Goal: Task Accomplishment & Management: Complete application form

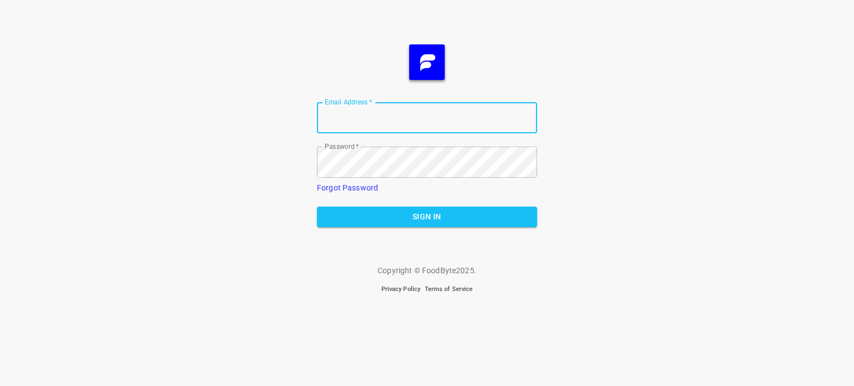
type input "[EMAIL_ADDRESS][DOMAIN_NAME]"
click at [413, 225] on button "Sign In" at bounding box center [427, 217] width 220 height 21
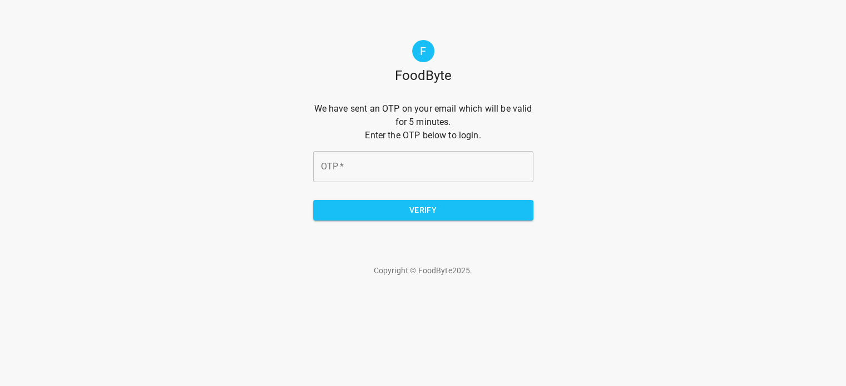
click at [359, 163] on input "OTP   *" at bounding box center [423, 166] width 220 height 31
type input "3d7cee"
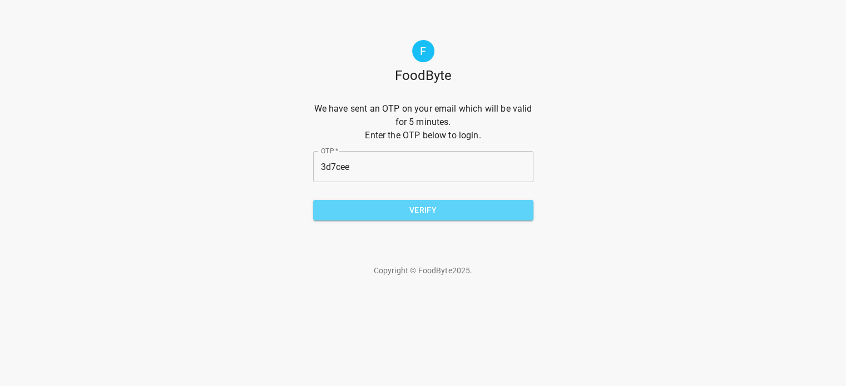
click at [407, 206] on span "Verify" at bounding box center [423, 211] width 202 height 14
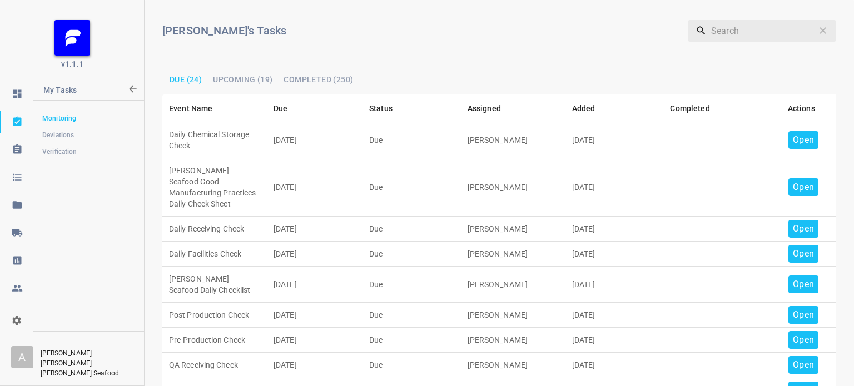
click at [793, 140] on p "Open" at bounding box center [803, 139] width 21 height 13
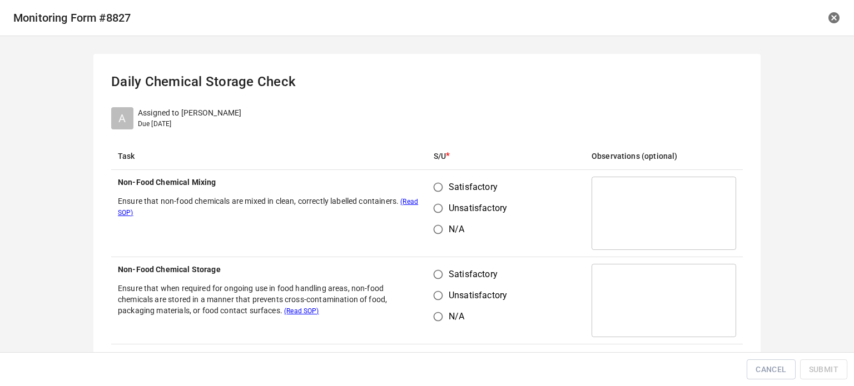
drag, startPoint x: 441, startPoint y: 189, endPoint x: 440, endPoint y: 199, distance: 10.1
click at [440, 191] on input "Satisfactory" at bounding box center [438, 187] width 21 height 21
radio input "true"
click at [439, 269] on input "Satisfactory" at bounding box center [438, 274] width 21 height 21
radio input "true"
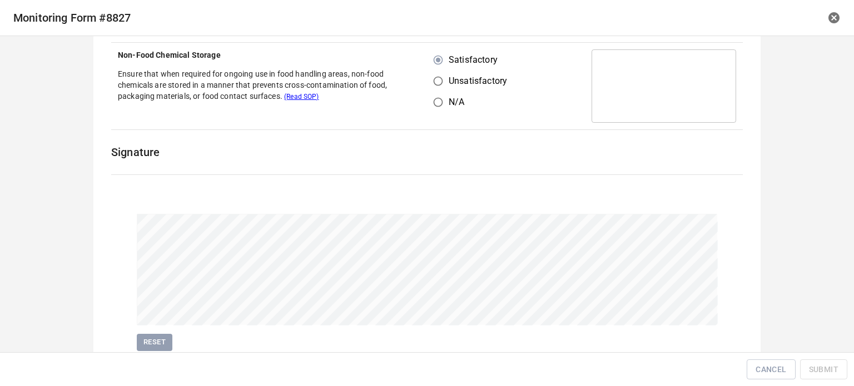
scroll to position [256, 0]
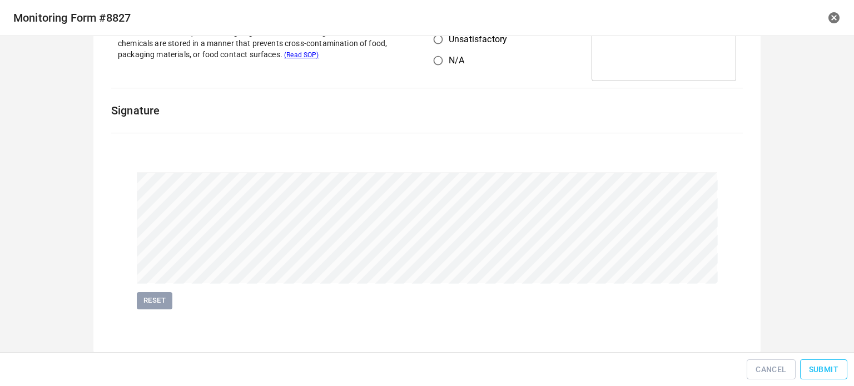
click at [824, 361] on button "Submit" at bounding box center [823, 370] width 47 height 21
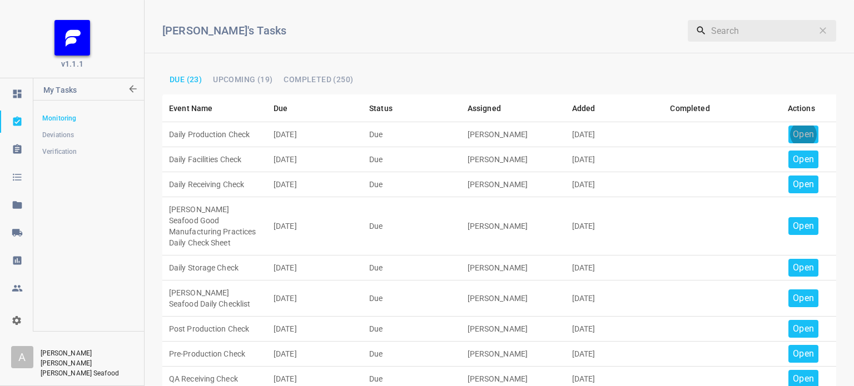
click at [803, 129] on p "Open" at bounding box center [803, 134] width 21 height 13
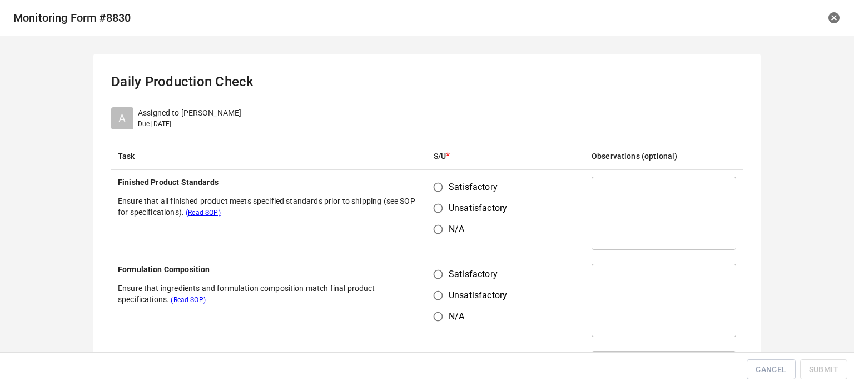
click at [437, 190] on input "Satisfactory" at bounding box center [438, 187] width 21 height 21
radio input "true"
click at [428, 285] on input "Unsatisfactory" at bounding box center [438, 295] width 21 height 21
radio input "true"
drag, startPoint x: 432, startPoint y: 272, endPoint x: 439, endPoint y: 270, distance: 7.6
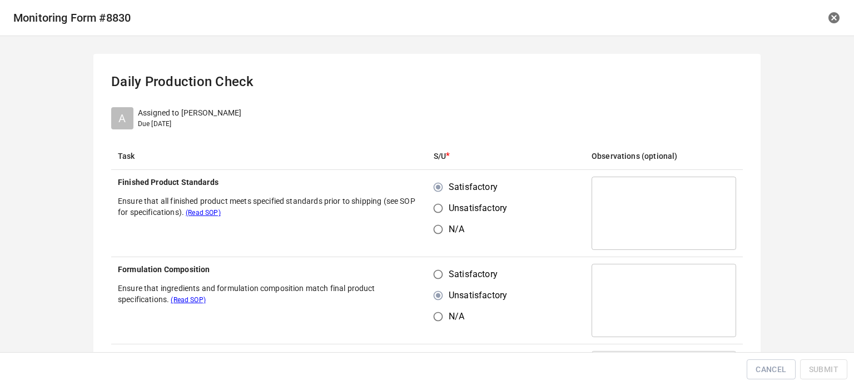
click at [434, 271] on input "Satisfactory" at bounding box center [438, 274] width 21 height 21
radio input "true"
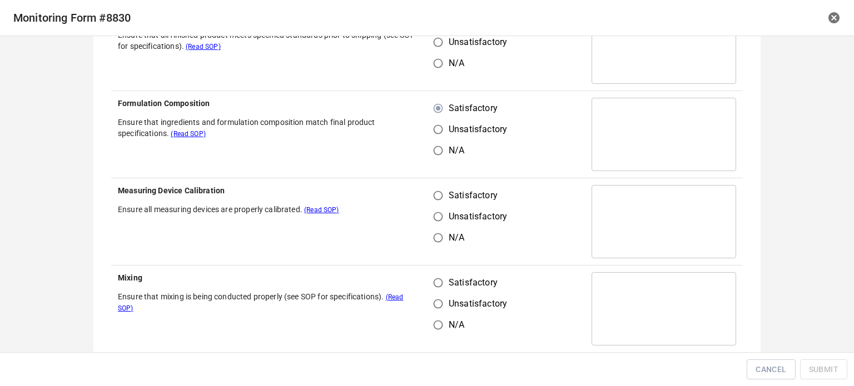
scroll to position [167, 0]
click at [432, 207] on input "Unsatisfactory" at bounding box center [438, 216] width 21 height 21
radio input "true"
drag, startPoint x: 431, startPoint y: 189, endPoint x: 437, endPoint y: 266, distance: 78.1
click at [432, 190] on input "Satisfactory" at bounding box center [438, 195] width 21 height 21
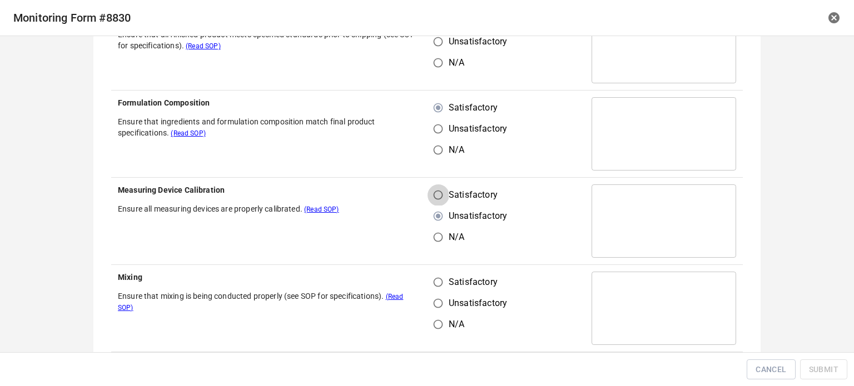
radio input "true"
click at [436, 280] on input "Satisfactory" at bounding box center [438, 282] width 21 height 21
radio input "true"
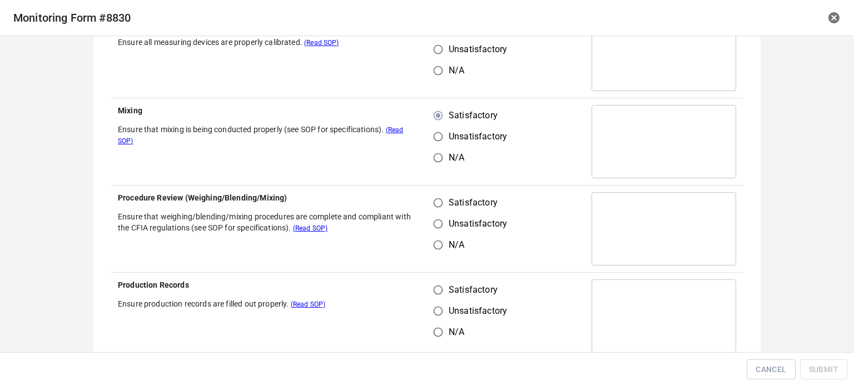
drag, startPoint x: 432, startPoint y: 191, endPoint x: 440, endPoint y: 235, distance: 44.8
click at [437, 202] on td "Satisfactory Unsatisfactory N/A" at bounding box center [506, 229] width 158 height 87
drag, startPoint x: 435, startPoint y: 207, endPoint x: 437, endPoint y: 271, distance: 64.0
click at [435, 209] on input "Satisfactory" at bounding box center [438, 202] width 21 height 21
radio input "true"
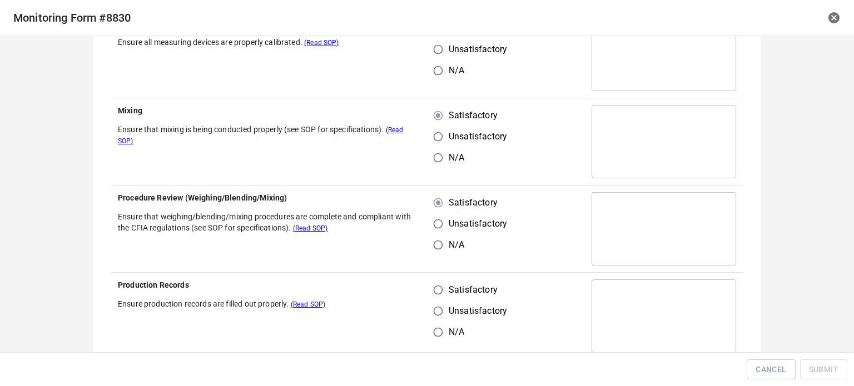
click at [438, 279] on td "Satisfactory Unsatisfactory N/A" at bounding box center [506, 316] width 158 height 87
click at [436, 291] on input "Satisfactory" at bounding box center [438, 290] width 21 height 21
radio input "true"
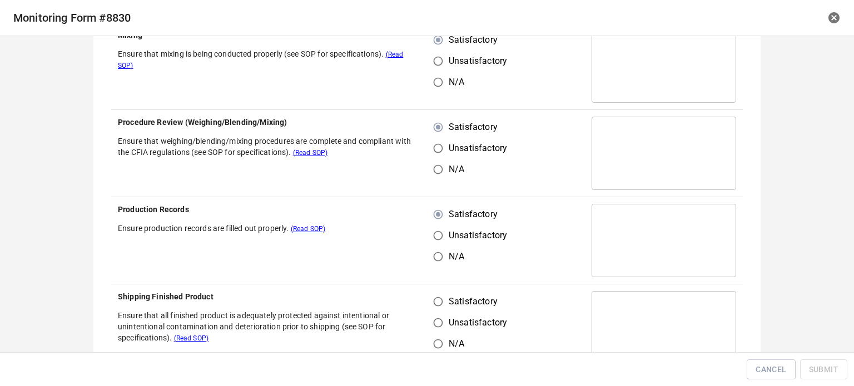
scroll to position [500, 0]
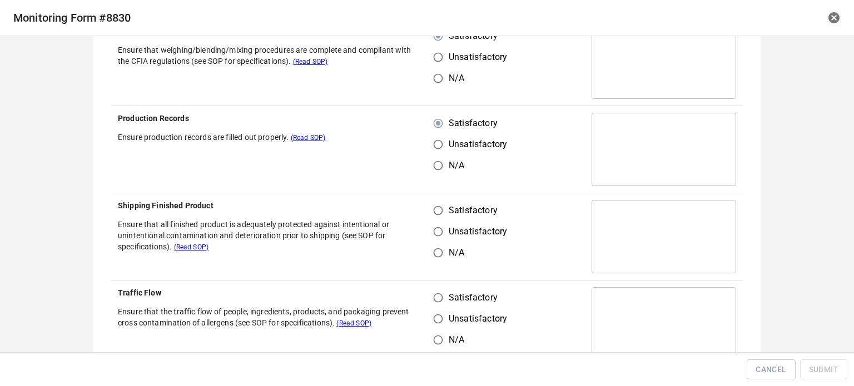
click at [436, 212] on input "Satisfactory" at bounding box center [438, 210] width 21 height 21
radio input "true"
click at [434, 289] on td "Satisfactory Unsatisfactory N/A" at bounding box center [506, 324] width 158 height 87
click at [435, 305] on input "Satisfactory" at bounding box center [438, 298] width 21 height 21
radio input "true"
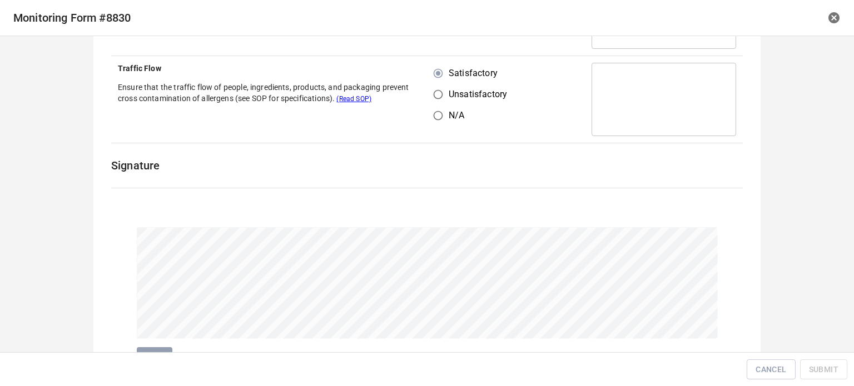
scroll to position [780, 0]
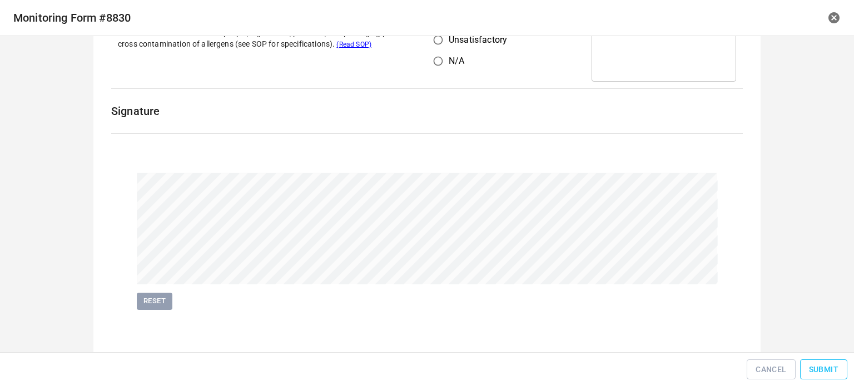
click at [827, 362] on button "Submit" at bounding box center [823, 370] width 47 height 21
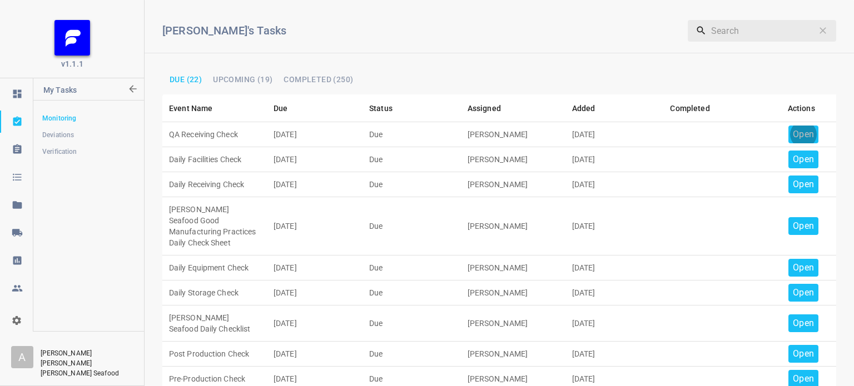
click at [794, 131] on p "Open" at bounding box center [803, 134] width 21 height 13
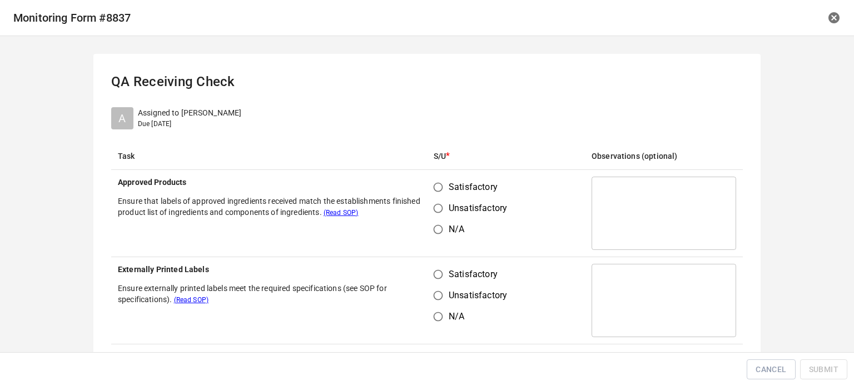
click at [429, 192] on input "Satisfactory" at bounding box center [438, 187] width 21 height 21
radio input "true"
click at [428, 280] on input "Satisfactory" at bounding box center [438, 274] width 21 height 21
radio input "true"
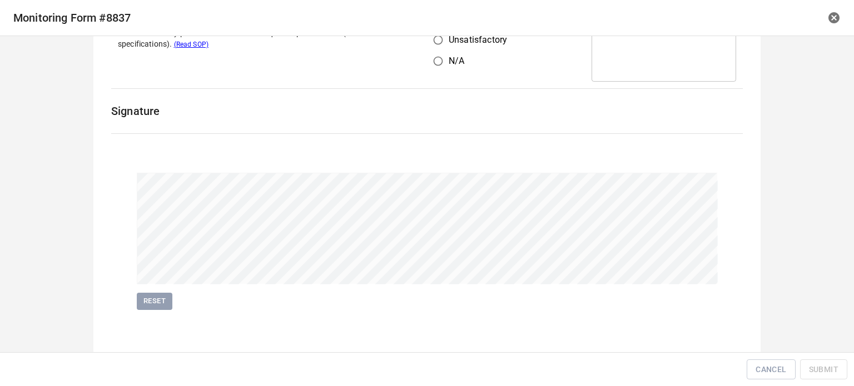
scroll to position [256, 0]
click at [837, 365] on span "Submit" at bounding box center [823, 370] width 29 height 14
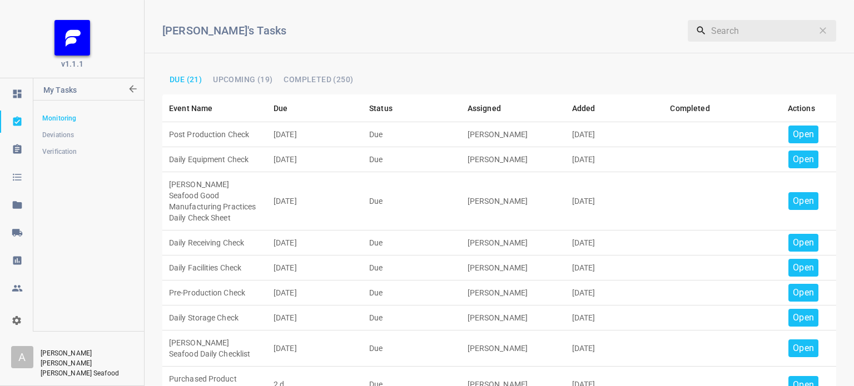
click at [804, 129] on p "Open" at bounding box center [803, 134] width 21 height 13
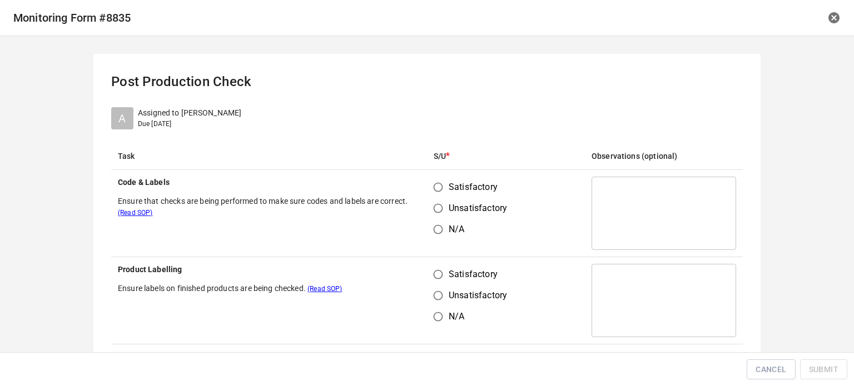
click at [435, 191] on input "Satisfactory" at bounding box center [438, 187] width 21 height 21
radio input "true"
drag, startPoint x: 431, startPoint y: 272, endPoint x: 528, endPoint y: 240, distance: 102.5
click at [435, 272] on input "Satisfactory" at bounding box center [438, 274] width 21 height 21
radio input "true"
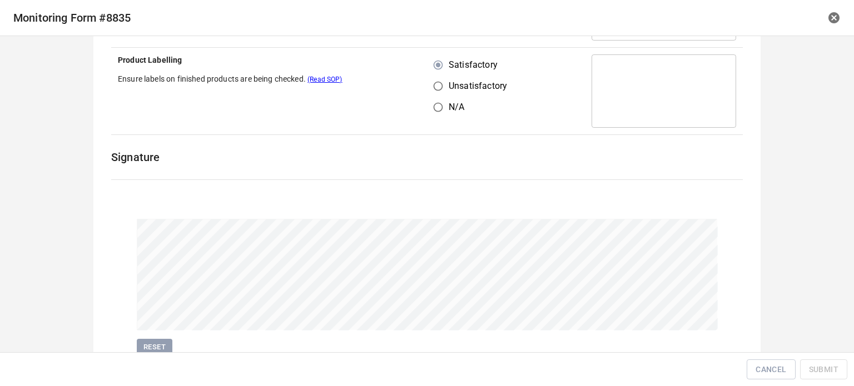
scroll to position [256, 0]
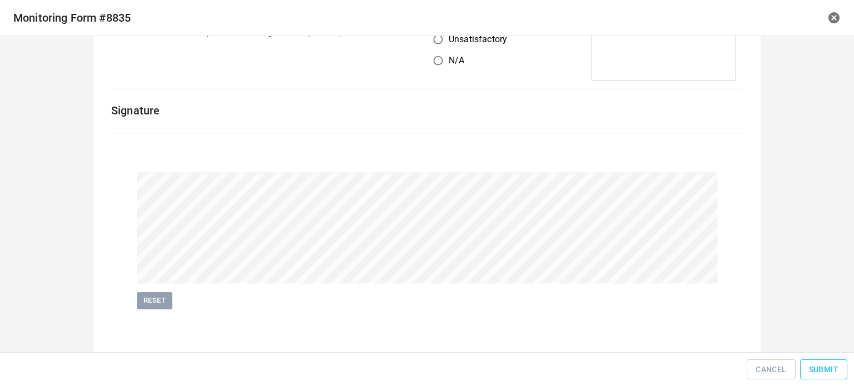
click at [814, 368] on span "Submit" at bounding box center [823, 370] width 29 height 14
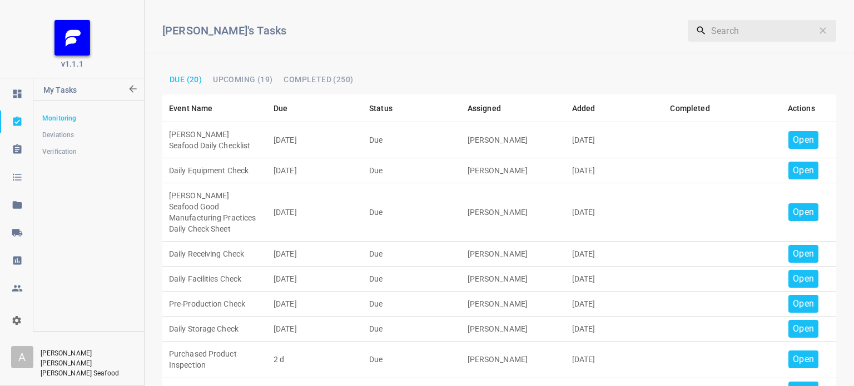
click at [793, 138] on p "Open" at bounding box center [803, 139] width 21 height 13
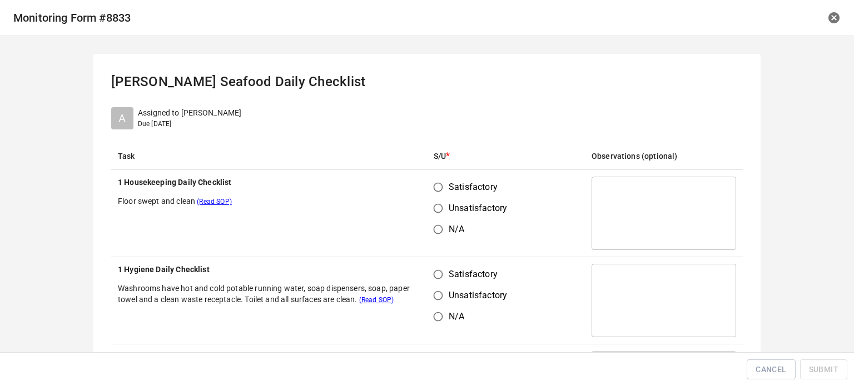
click at [435, 182] on input "Satisfactory" at bounding box center [438, 187] width 21 height 21
radio input "true"
click at [439, 280] on input "Satisfactory" at bounding box center [438, 274] width 21 height 21
radio input "true"
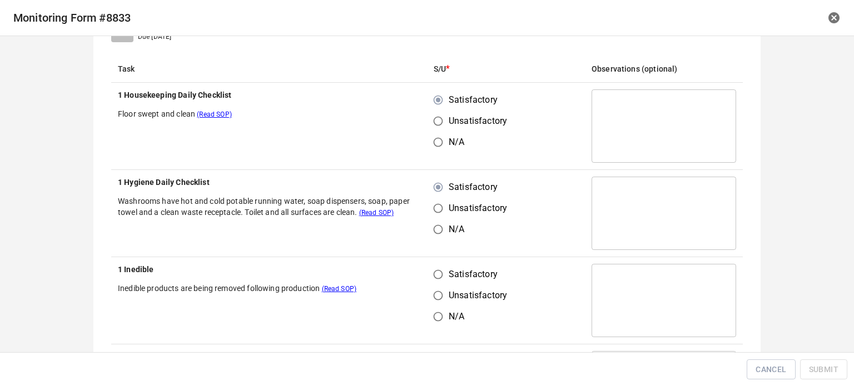
scroll to position [222, 0]
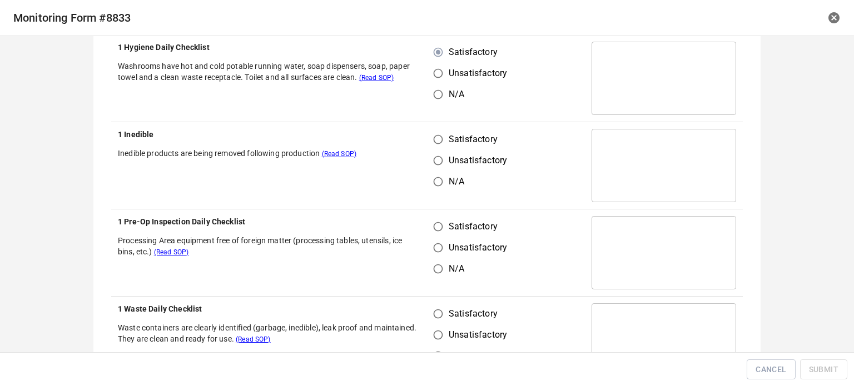
click at [437, 135] on input "Satisfactory" at bounding box center [438, 139] width 21 height 21
radio input "true"
drag, startPoint x: 433, startPoint y: 215, endPoint x: 439, endPoint y: 264, distance: 49.9
click at [433, 218] on td "Satisfactory Unsatisfactory N/A" at bounding box center [506, 253] width 158 height 87
drag, startPoint x: 438, startPoint y: 224, endPoint x: 432, endPoint y: 320, distance: 96.4
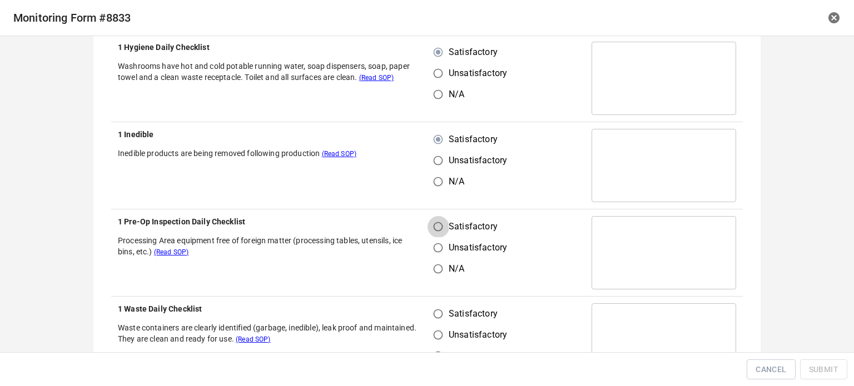
click at [438, 224] on input "Satisfactory" at bounding box center [438, 226] width 21 height 21
radio input "true"
drag, startPoint x: 432, startPoint y: 326, endPoint x: 465, endPoint y: 298, distance: 43.8
click at [438, 326] on input "Unsatisfactory" at bounding box center [438, 335] width 21 height 21
radio input "true"
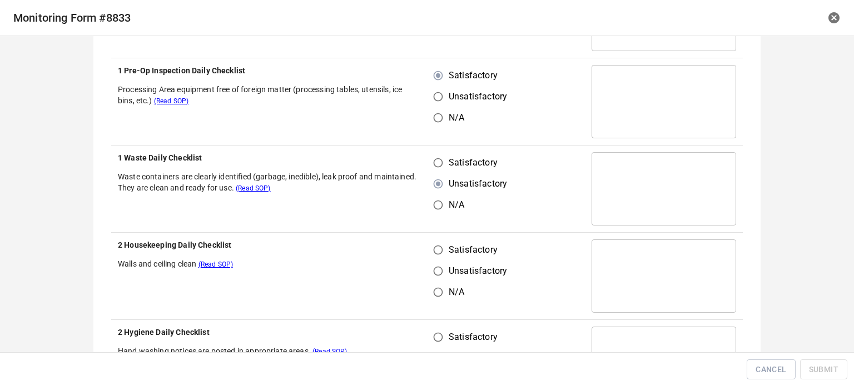
scroll to position [389, 0]
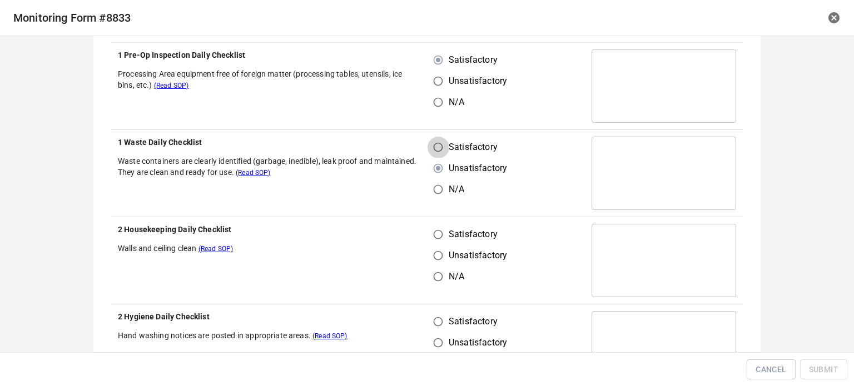
click at [428, 137] on input "Satisfactory" at bounding box center [438, 147] width 21 height 21
radio input "true"
click at [433, 239] on input "Satisfactory" at bounding box center [438, 234] width 21 height 21
radio input "true"
drag, startPoint x: 434, startPoint y: 326, endPoint x: 458, endPoint y: 308, distance: 30.5
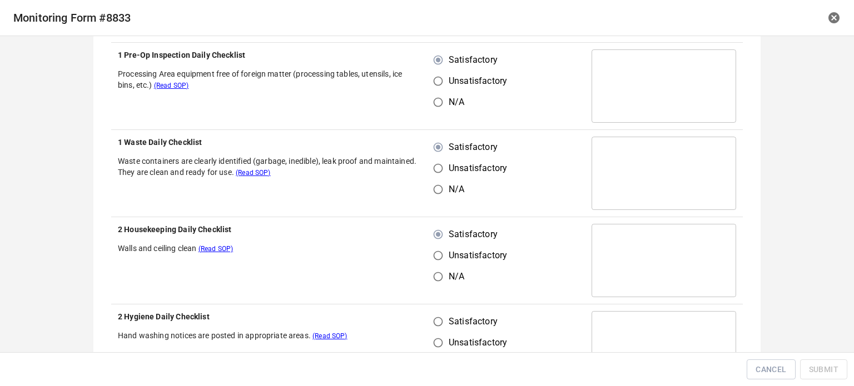
click at [435, 326] on input "Satisfactory" at bounding box center [438, 321] width 21 height 21
radio input "true"
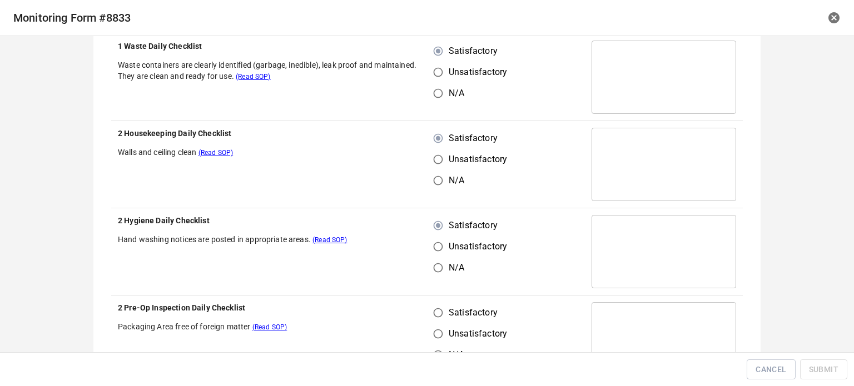
scroll to position [612, 0]
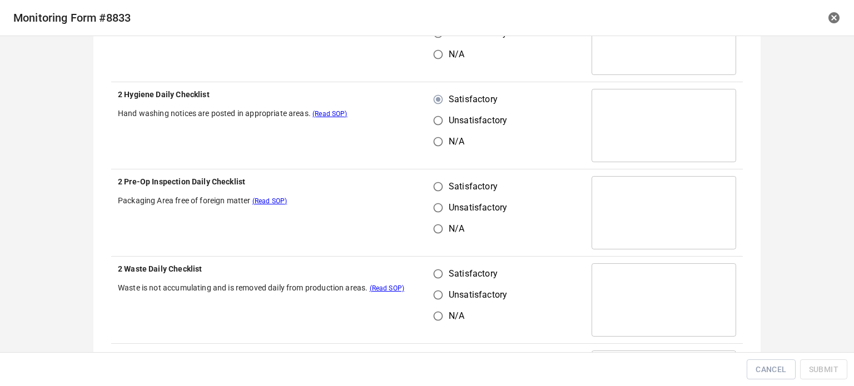
click at [437, 186] on input "Satisfactory" at bounding box center [438, 186] width 21 height 21
radio input "true"
click at [436, 271] on input "Satisfactory" at bounding box center [438, 274] width 21 height 21
radio input "true"
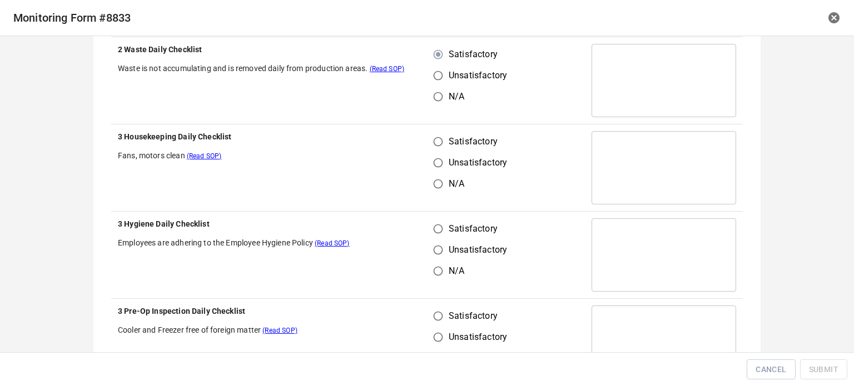
scroll to position [834, 0]
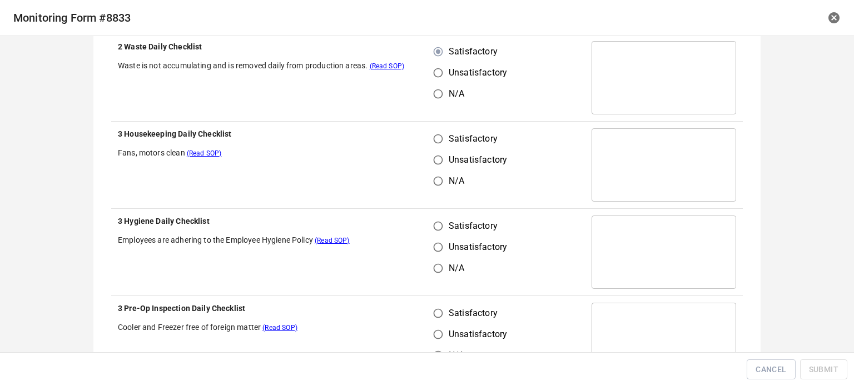
click at [433, 137] on input "Satisfactory" at bounding box center [438, 138] width 21 height 21
radio input "true"
drag, startPoint x: 424, startPoint y: 237, endPoint x: 429, endPoint y: 229, distance: 9.7
click at [434, 234] on div "Satisfactory Unsatisfactory N/A" at bounding box center [475, 247] width 82 height 63
drag, startPoint x: 432, startPoint y: 228, endPoint x: 447, endPoint y: 207, distance: 26.2
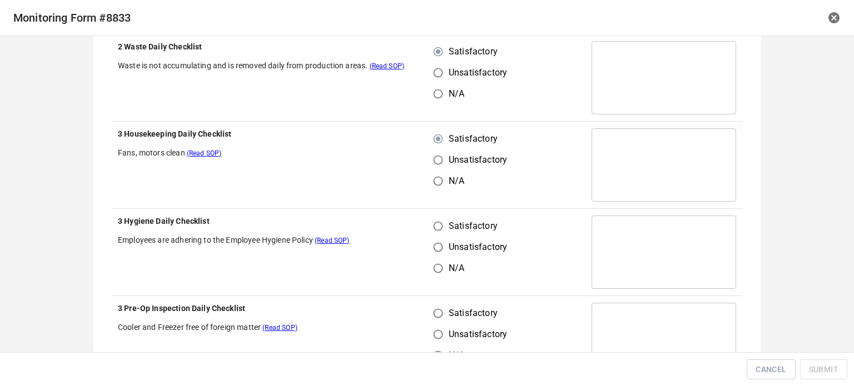
click at [438, 222] on input "Satisfactory" at bounding box center [438, 226] width 21 height 21
radio input "true"
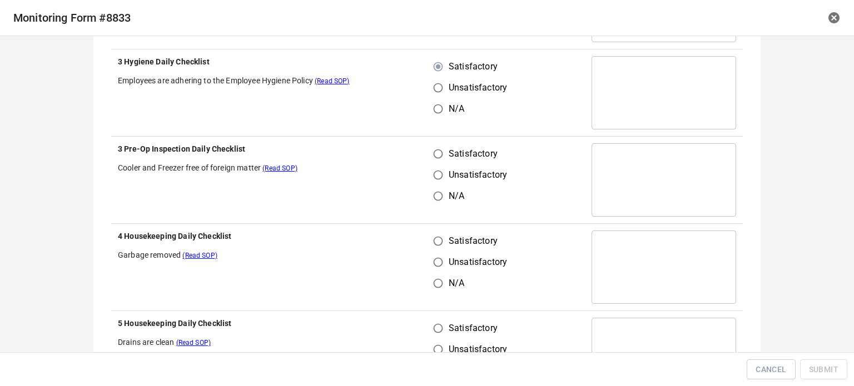
scroll to position [1001, 0]
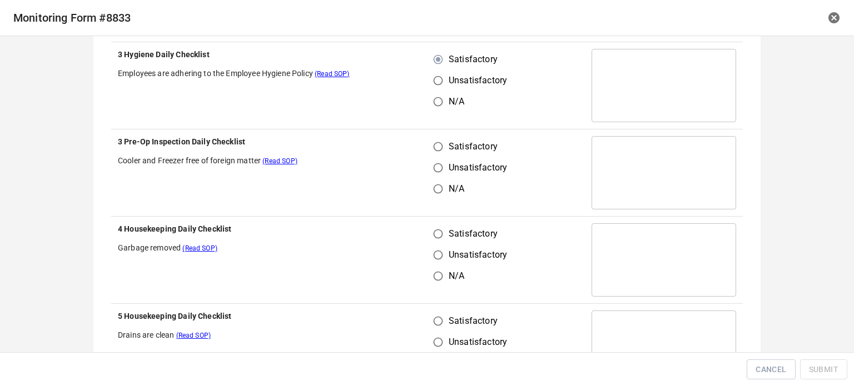
click at [432, 140] on input "Satisfactory" at bounding box center [438, 146] width 21 height 21
radio input "true"
click at [436, 230] on input "Satisfactory" at bounding box center [438, 234] width 21 height 21
radio input "true"
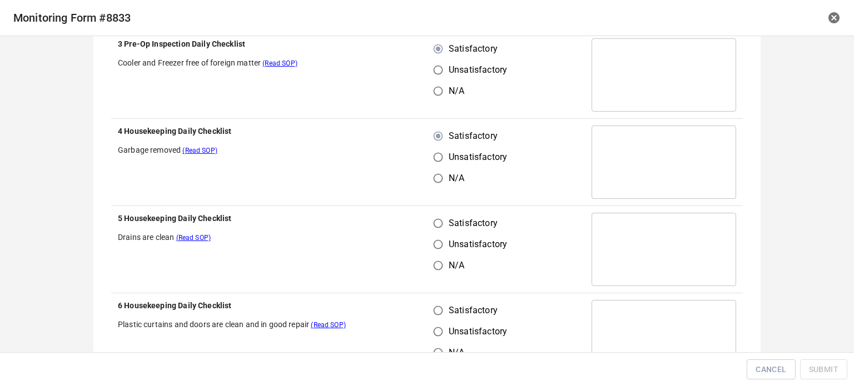
scroll to position [1168, 0]
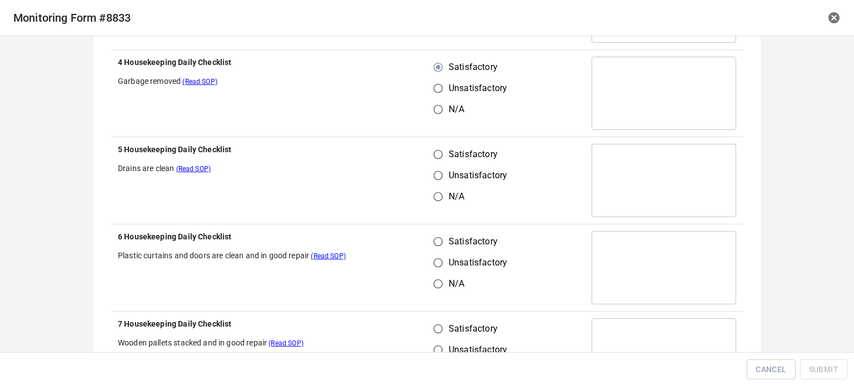
click at [440, 151] on input "Satisfactory" at bounding box center [438, 154] width 21 height 21
radio input "true"
click at [432, 233] on input "Satisfactory" at bounding box center [438, 241] width 21 height 21
radio input "true"
click at [435, 324] on input "Satisfactory" at bounding box center [438, 329] width 21 height 21
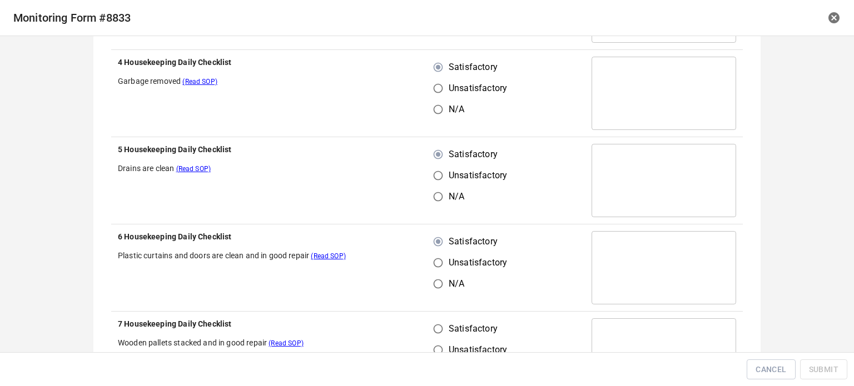
radio input "true"
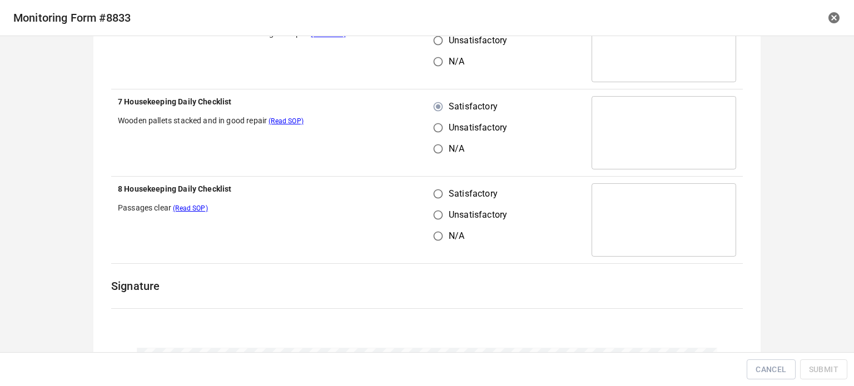
click at [436, 197] on input "Satisfactory" at bounding box center [438, 194] width 21 height 21
radio input "true"
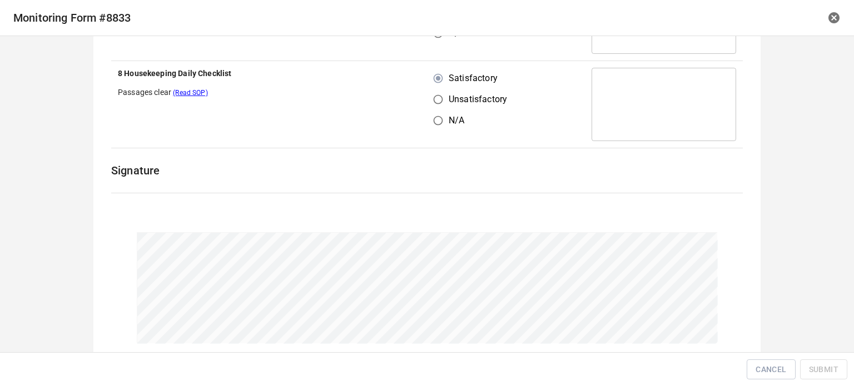
scroll to position [1564, 0]
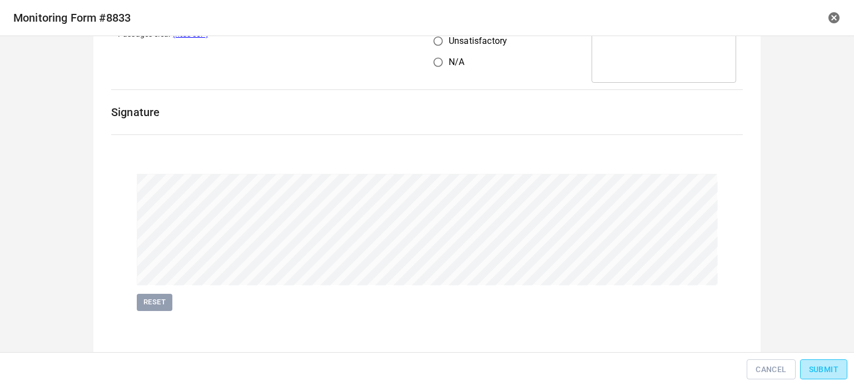
click at [819, 369] on span "Submit" at bounding box center [823, 370] width 29 height 14
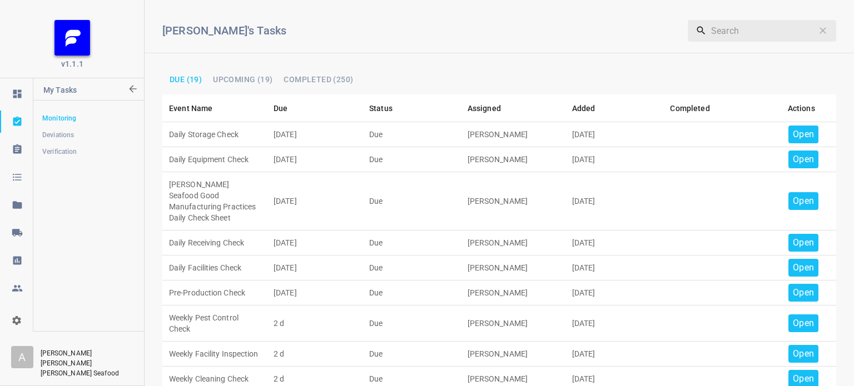
click at [794, 135] on p "Open" at bounding box center [803, 134] width 21 height 13
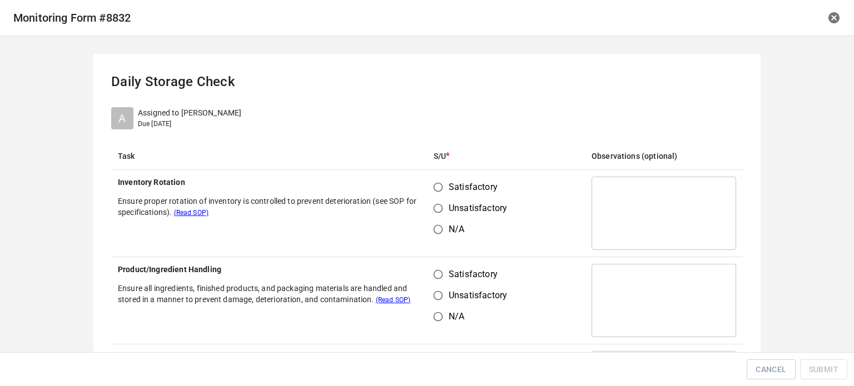
drag, startPoint x: 431, startPoint y: 185, endPoint x: 437, endPoint y: 193, distance: 10.0
click at [433, 186] on input "Satisfactory" at bounding box center [438, 187] width 21 height 21
radio input "true"
click at [444, 272] on input "Satisfactory" at bounding box center [438, 274] width 21 height 21
radio input "true"
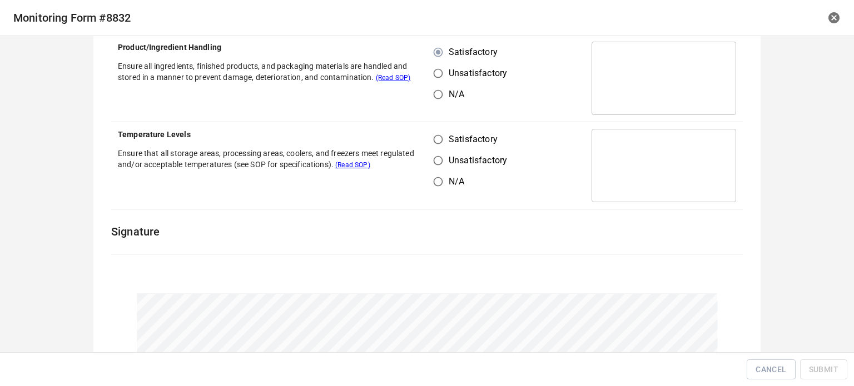
click at [440, 131] on input "Satisfactory" at bounding box center [438, 139] width 21 height 21
radio input "true"
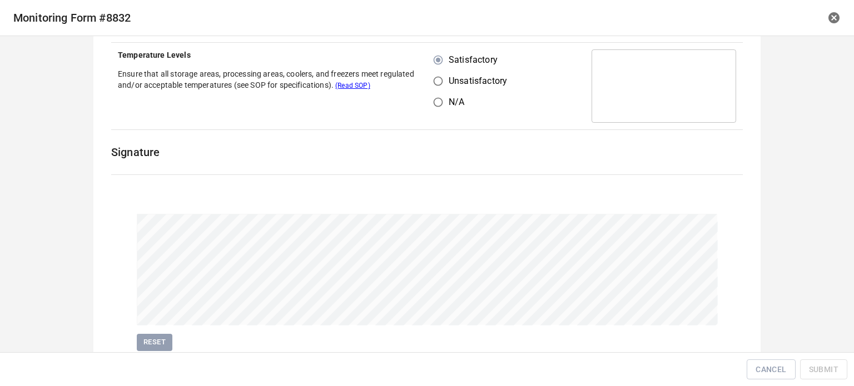
scroll to position [344, 0]
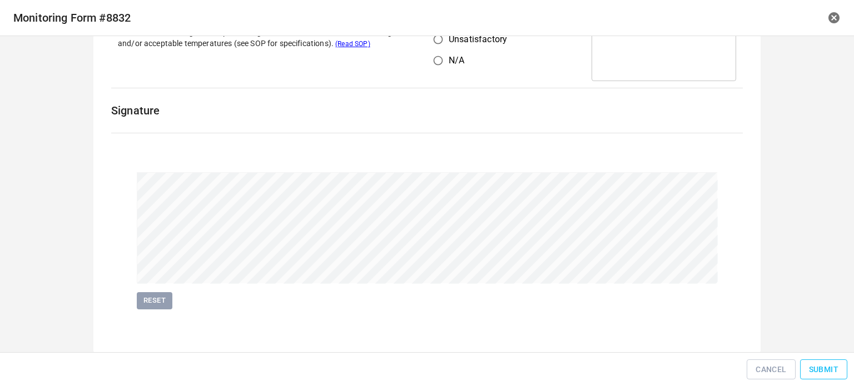
click at [820, 371] on span "Submit" at bounding box center [823, 370] width 29 height 14
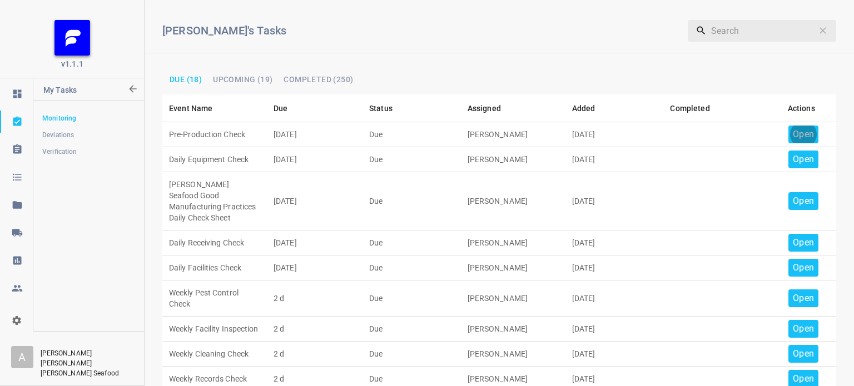
click at [793, 136] on p "Open" at bounding box center [803, 134] width 21 height 13
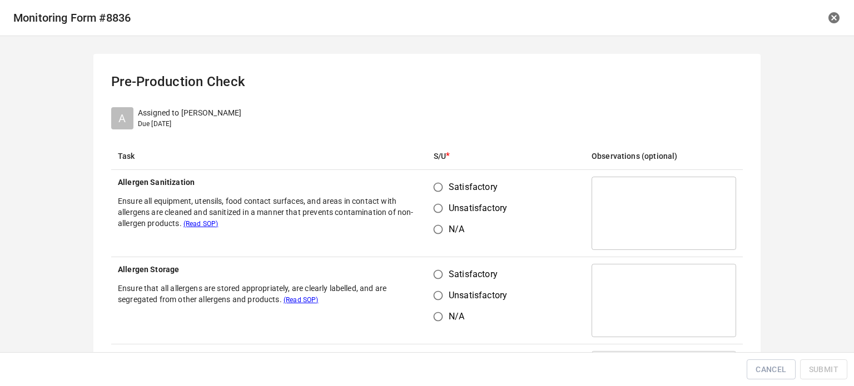
click at [433, 189] on input "Satisfactory" at bounding box center [438, 187] width 21 height 21
radio input "true"
click at [435, 269] on input "Satisfactory" at bounding box center [438, 274] width 21 height 21
radio input "true"
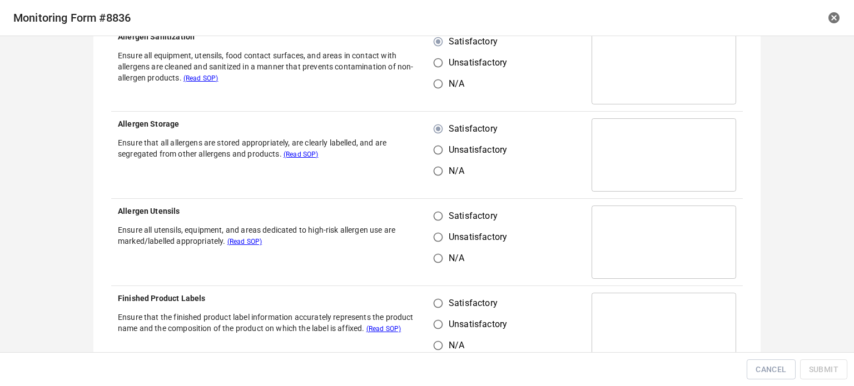
scroll to position [222, 0]
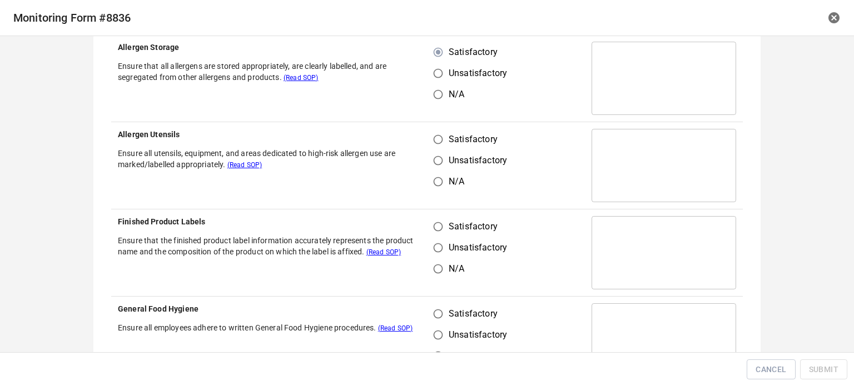
click at [430, 138] on input "Satisfactory" at bounding box center [438, 139] width 21 height 21
radio input "true"
click at [435, 233] on input "Satisfactory" at bounding box center [438, 226] width 21 height 21
radio input "true"
drag, startPoint x: 438, startPoint y: 309, endPoint x: 446, endPoint y: 318, distance: 12.2
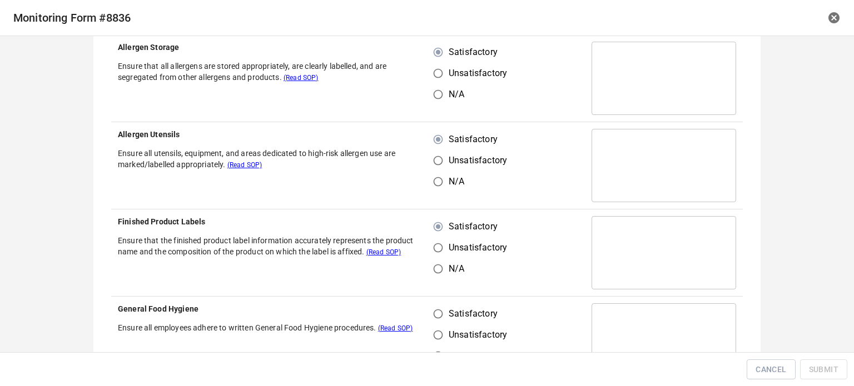
click at [440, 316] on input "Satisfactory" at bounding box center [438, 314] width 21 height 21
radio input "true"
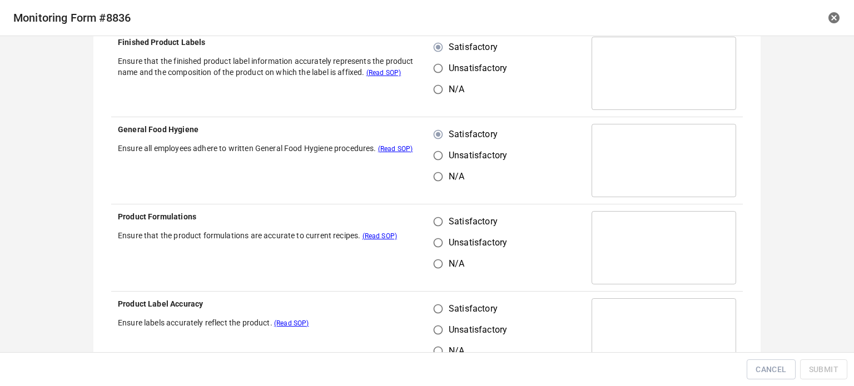
scroll to position [445, 0]
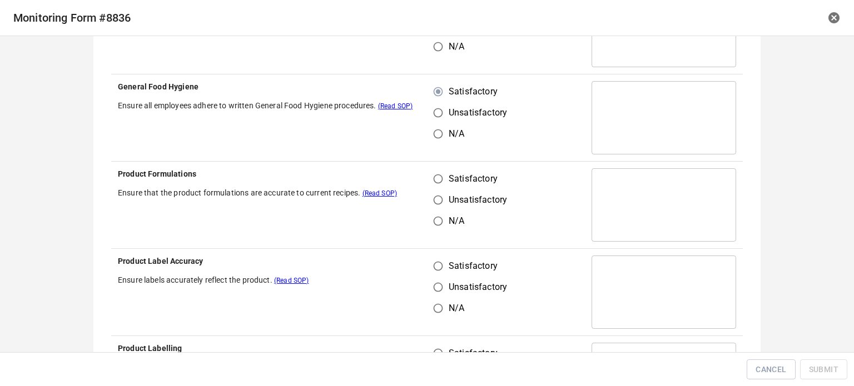
click at [434, 176] on input "Satisfactory" at bounding box center [438, 178] width 21 height 21
radio input "true"
drag, startPoint x: 431, startPoint y: 264, endPoint x: 501, endPoint y: 241, distance: 73.7
click at [438, 266] on input "Satisfactory" at bounding box center [438, 266] width 21 height 21
radio input "true"
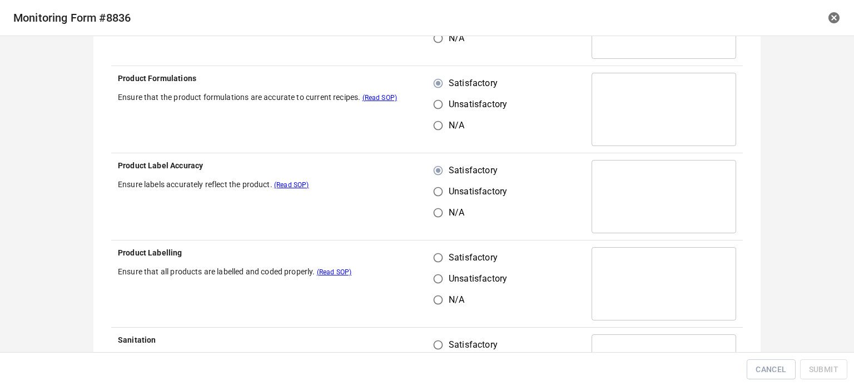
scroll to position [667, 0]
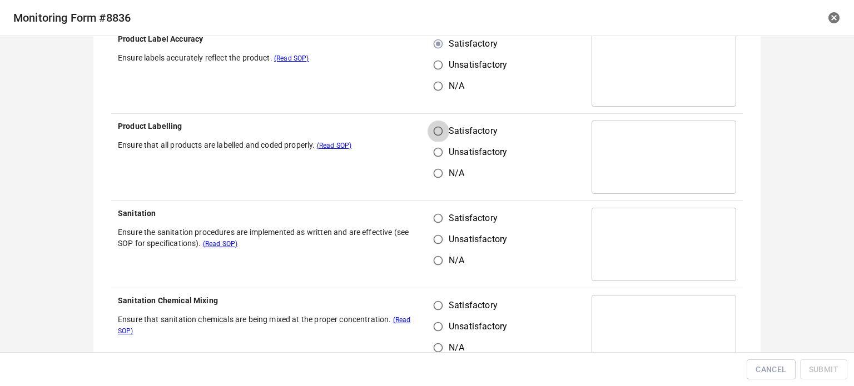
click at [432, 130] on input "Satisfactory" at bounding box center [438, 131] width 21 height 21
radio input "true"
drag, startPoint x: 425, startPoint y: 215, endPoint x: 441, endPoint y: 241, distance: 30.7
click at [428, 215] on input "Satisfactory" at bounding box center [438, 218] width 21 height 21
radio input "true"
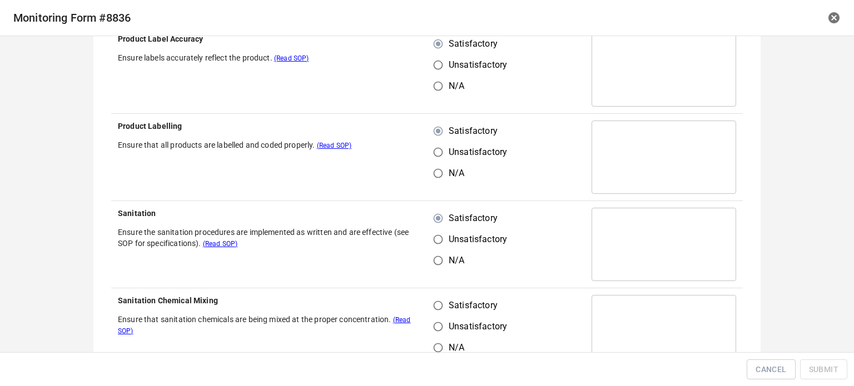
click at [440, 316] on input "Unsatisfactory" at bounding box center [438, 326] width 21 height 21
radio input "true"
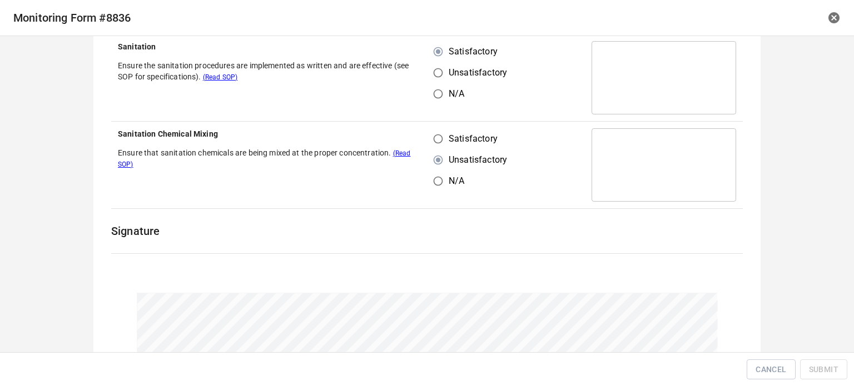
click at [433, 135] on input "Satisfactory" at bounding box center [438, 138] width 21 height 21
radio input "true"
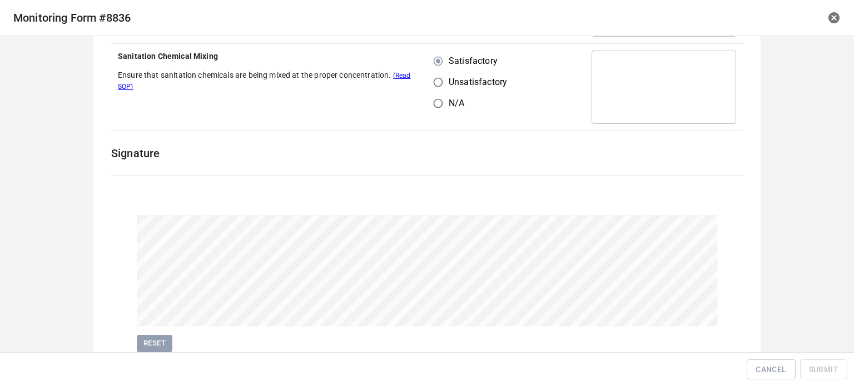
scroll to position [954, 0]
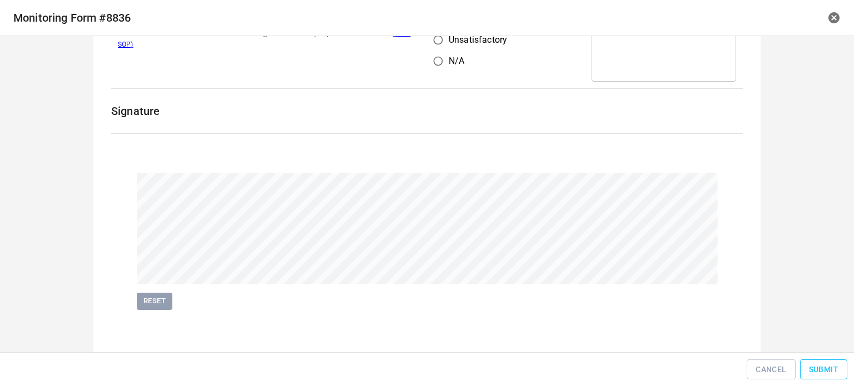
click at [825, 363] on span "Submit" at bounding box center [823, 370] width 29 height 14
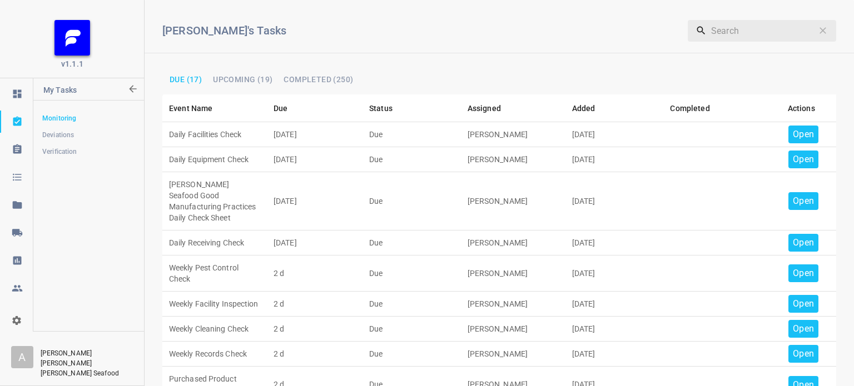
click at [801, 131] on p "Open" at bounding box center [803, 134] width 21 height 13
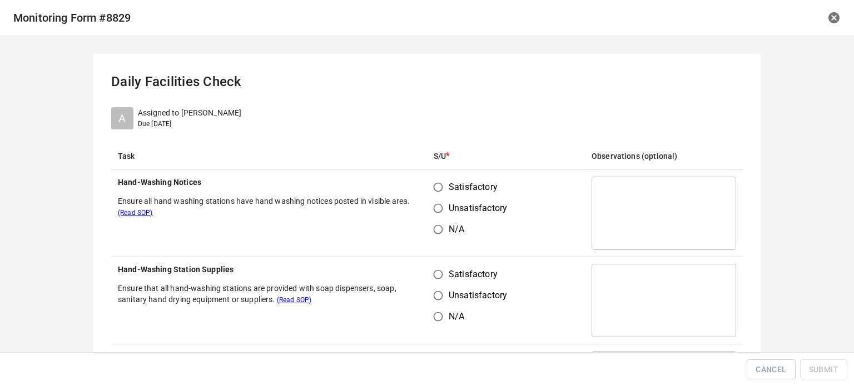
drag, startPoint x: 425, startPoint y: 187, endPoint x: 439, endPoint y: 230, distance: 45.5
click at [428, 189] on input "Satisfactory" at bounding box center [438, 187] width 21 height 21
radio input "true"
click at [440, 281] on input "Satisfactory" at bounding box center [438, 274] width 21 height 21
radio input "true"
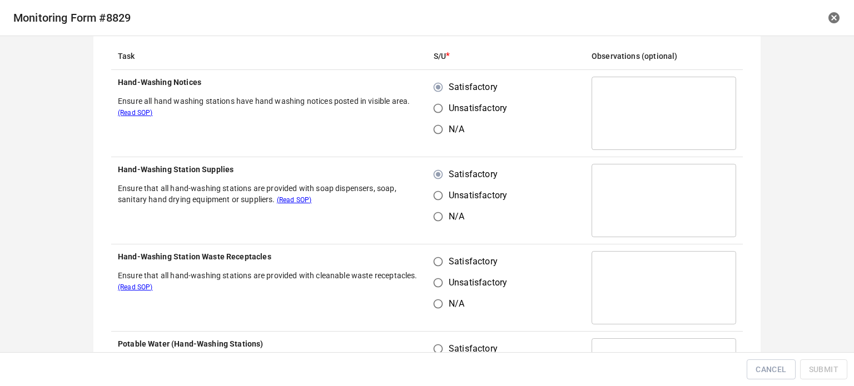
scroll to position [222, 0]
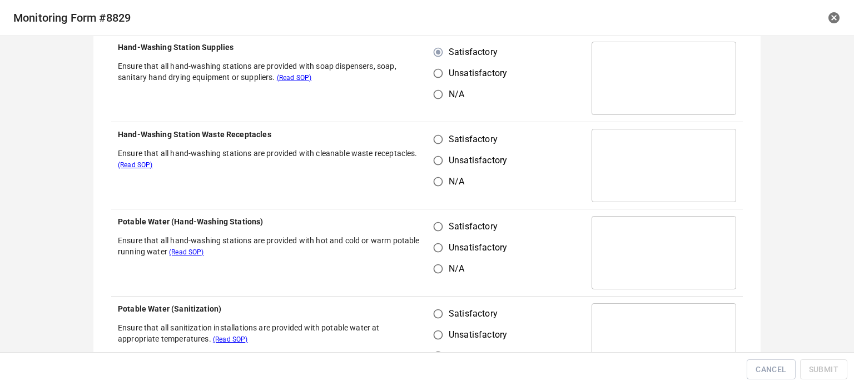
click at [439, 157] on input "Unsatisfactory" at bounding box center [438, 160] width 21 height 21
radio input "true"
drag, startPoint x: 438, startPoint y: 133, endPoint x: 434, endPoint y: 187, distance: 54.0
click at [438, 132] on input "Satisfactory" at bounding box center [438, 139] width 21 height 21
radio input "true"
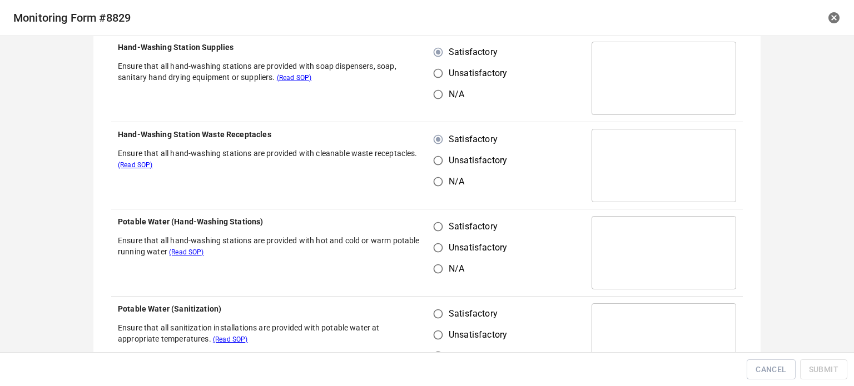
click at [434, 227] on input "Satisfactory" at bounding box center [438, 226] width 21 height 21
radio input "true"
click at [437, 322] on input "Satisfactory" at bounding box center [438, 314] width 21 height 21
radio input "true"
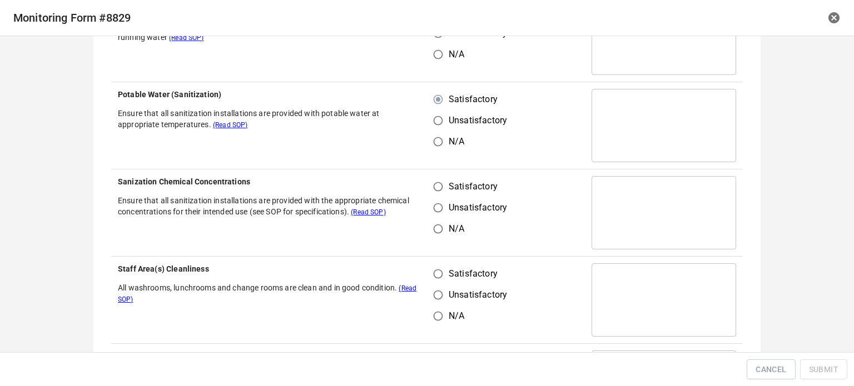
scroll to position [445, 0]
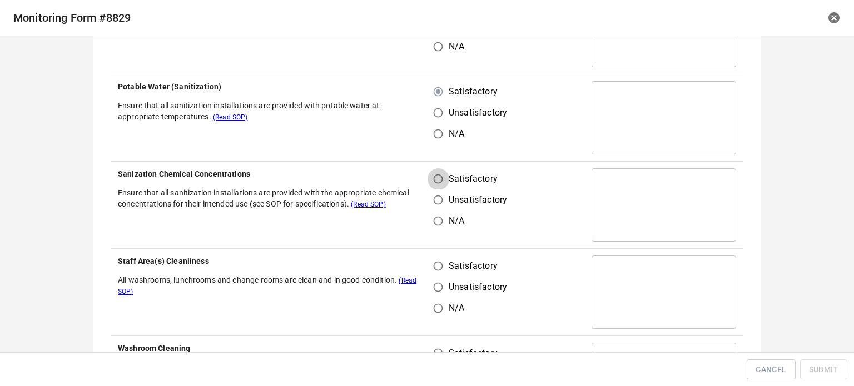
drag, startPoint x: 430, startPoint y: 172, endPoint x: 433, endPoint y: 177, distance: 6.0
click at [431, 174] on input "Satisfactory" at bounding box center [438, 178] width 21 height 21
radio input "true"
click at [437, 280] on input "Unsatisfactory" at bounding box center [438, 287] width 21 height 21
radio input "true"
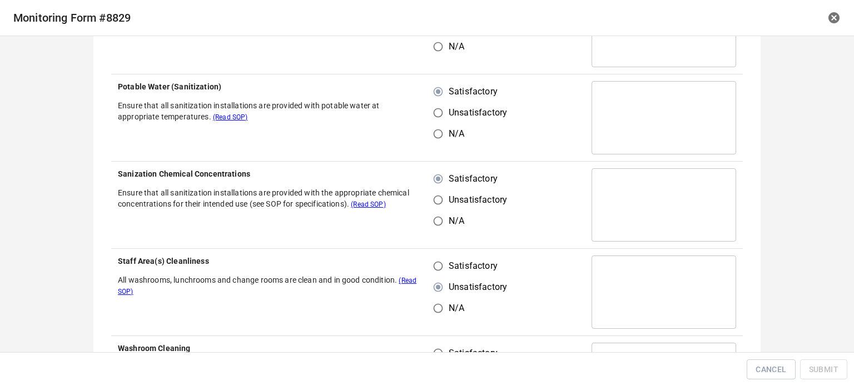
click at [438, 269] on input "Satisfactory" at bounding box center [438, 266] width 21 height 21
radio input "true"
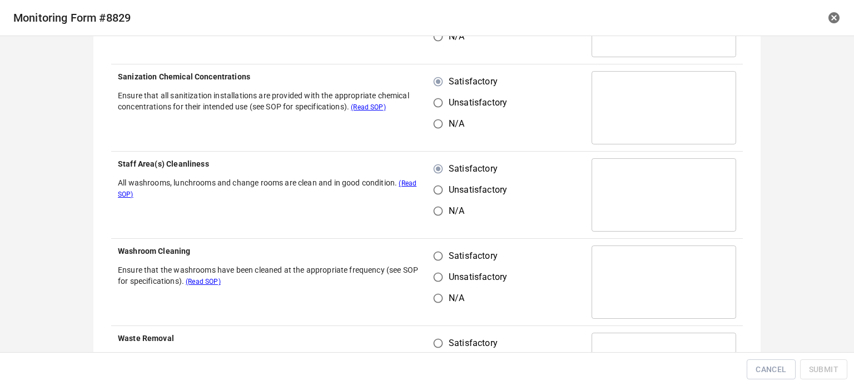
scroll to position [612, 0]
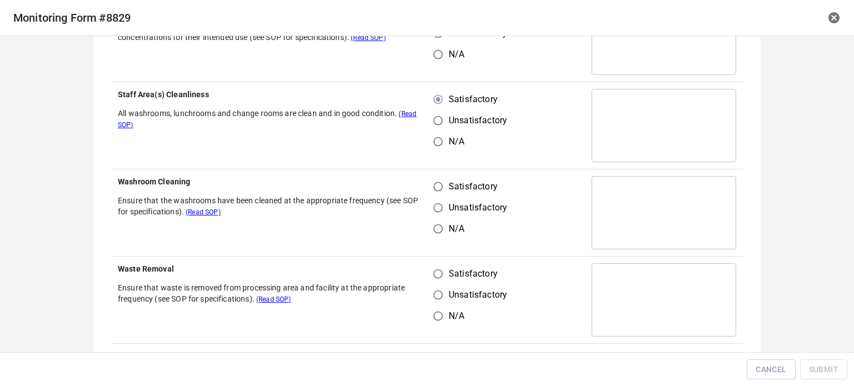
drag, startPoint x: 440, startPoint y: 171, endPoint x: 439, endPoint y: 186, distance: 15.6
click at [440, 182] on td "Satisfactory Unsatisfactory N/A" at bounding box center [506, 213] width 158 height 87
click at [439, 186] on input "Satisfactory" at bounding box center [438, 186] width 21 height 21
radio input "true"
click at [438, 277] on input "Satisfactory" at bounding box center [438, 274] width 21 height 21
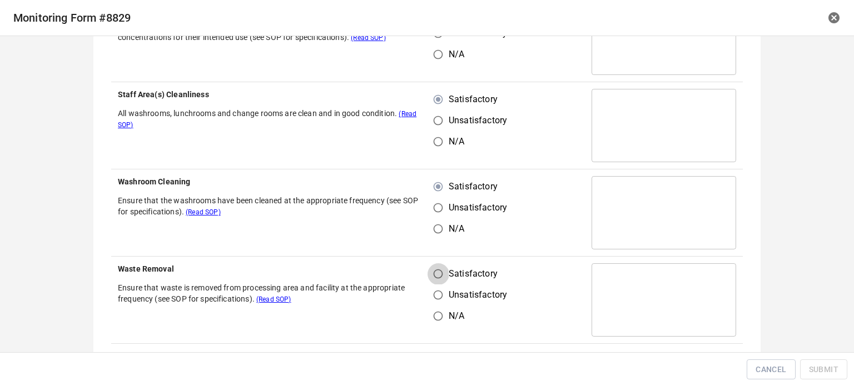
radio input "true"
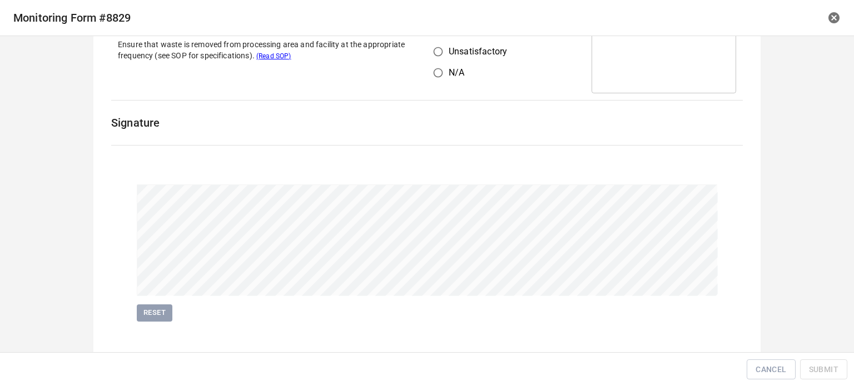
scroll to position [867, 0]
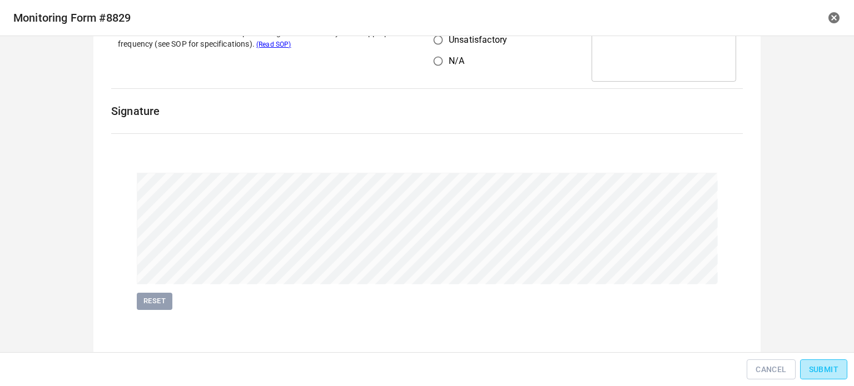
click at [832, 366] on span "Submit" at bounding box center [823, 370] width 29 height 14
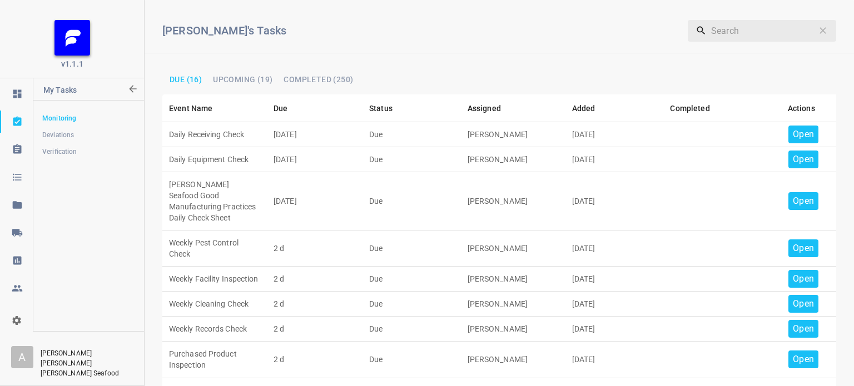
click at [793, 136] on p "Open" at bounding box center [803, 134] width 21 height 13
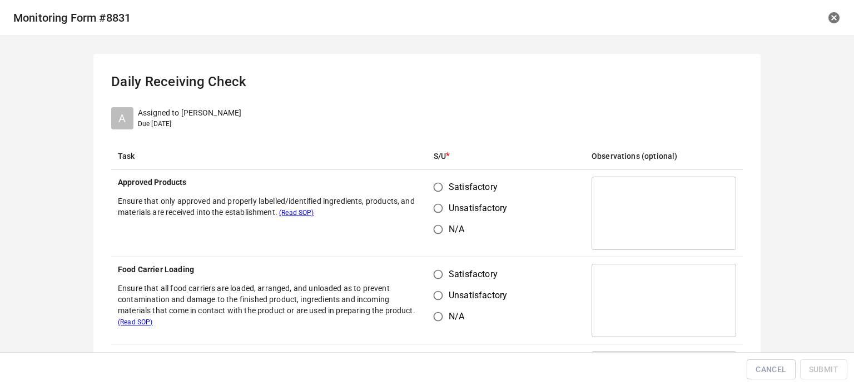
drag, startPoint x: 435, startPoint y: 186, endPoint x: 440, endPoint y: 245, distance: 58.6
click at [435, 189] on input "Satisfactory" at bounding box center [438, 187] width 21 height 21
radio input "true"
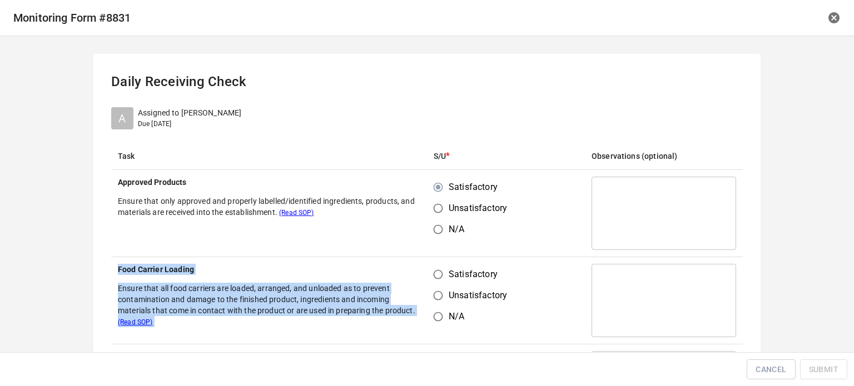
drag, startPoint x: 439, startPoint y: 255, endPoint x: 440, endPoint y: 264, distance: 8.4
click at [439, 267] on input "Satisfactory" at bounding box center [438, 274] width 21 height 21
radio input "true"
click at [569, 251] on td "Satisfactory Unsatisfactory N/A" at bounding box center [506, 213] width 158 height 87
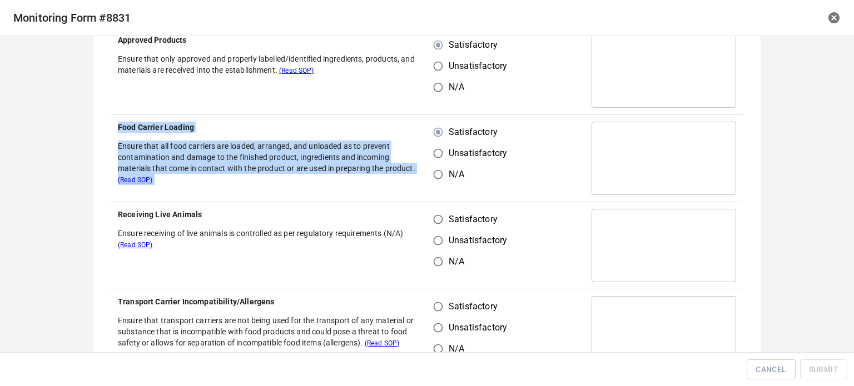
scroll to position [167, 0]
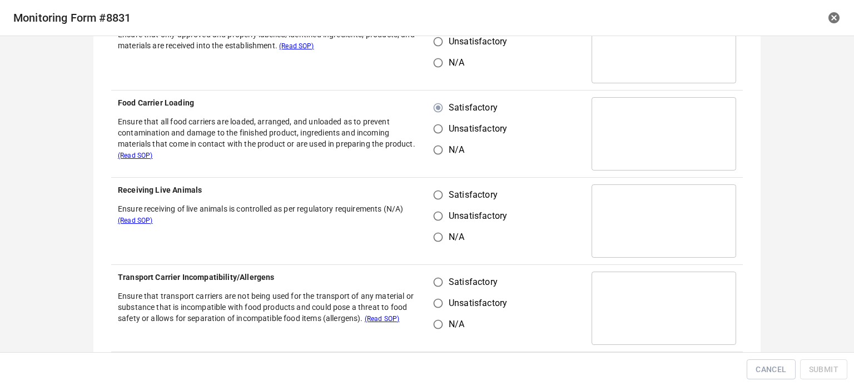
click at [546, 161] on td "Satisfactory Unsatisfactory N/A" at bounding box center [506, 134] width 158 height 87
click at [439, 195] on input "Satisfactory" at bounding box center [438, 195] width 21 height 21
radio input "true"
click at [438, 282] on input "Satisfactory" at bounding box center [438, 282] width 21 height 21
radio input "true"
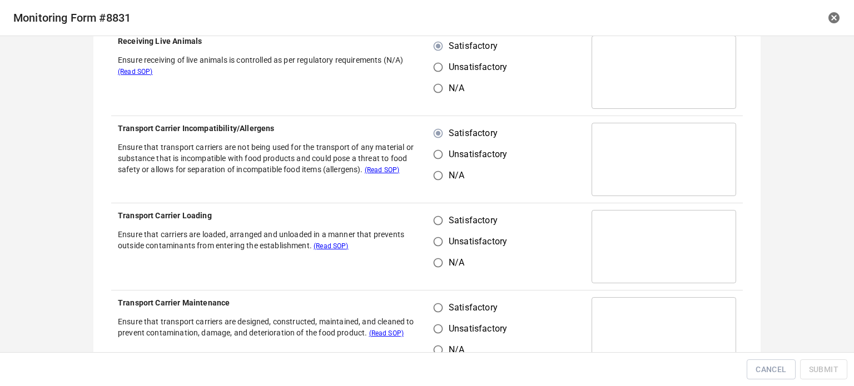
scroll to position [334, 0]
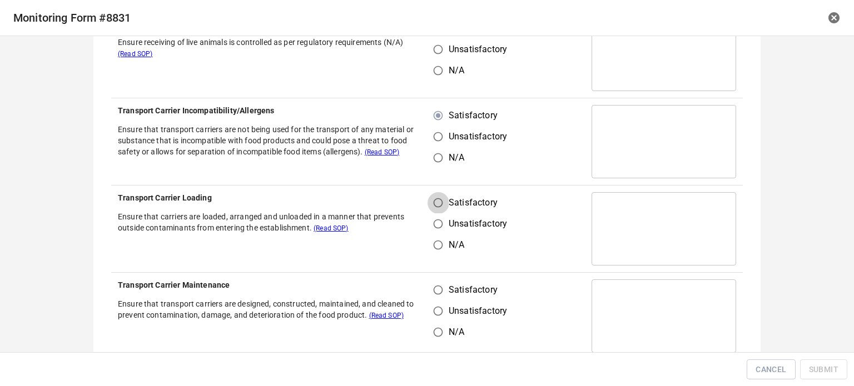
click at [434, 200] on input "Satisfactory" at bounding box center [438, 202] width 21 height 21
radio input "true"
drag, startPoint x: 435, startPoint y: 286, endPoint x: 450, endPoint y: 282, distance: 15.7
click at [434, 286] on input "Satisfactory" at bounding box center [438, 290] width 21 height 21
radio input "true"
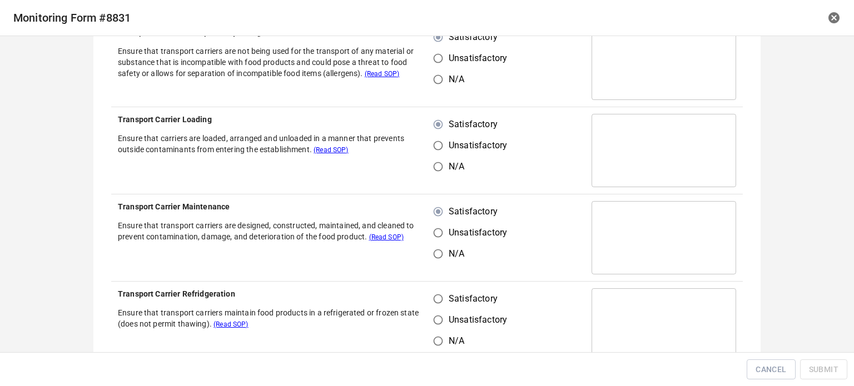
scroll to position [556, 0]
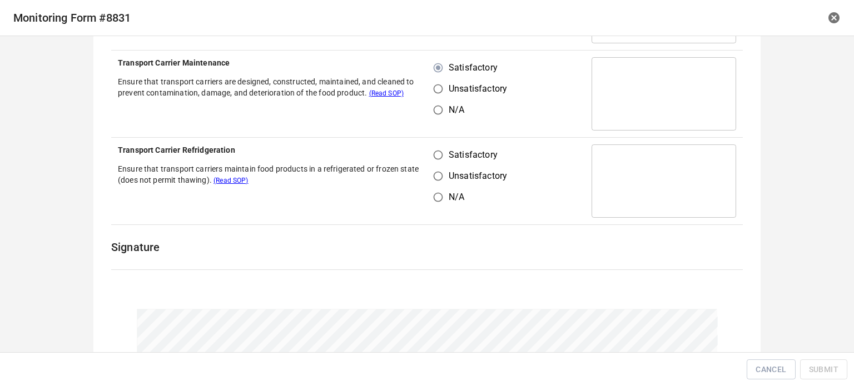
click at [438, 157] on input "Satisfactory" at bounding box center [438, 155] width 21 height 21
radio input "true"
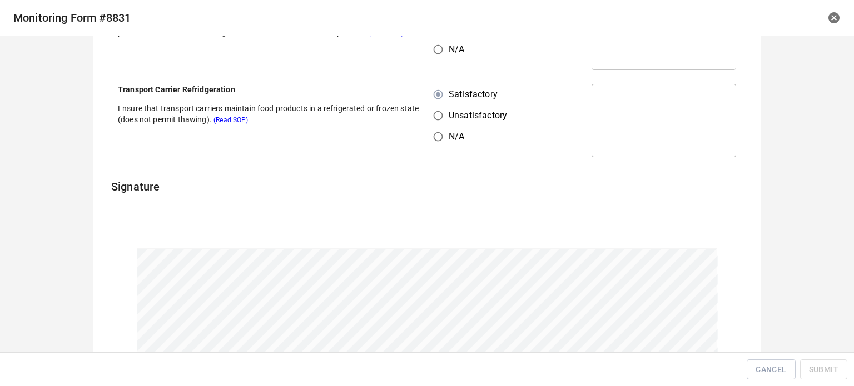
scroll to position [692, 0]
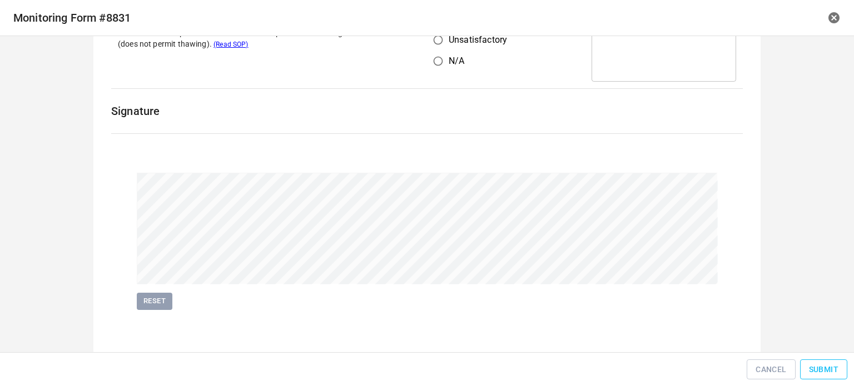
click at [821, 364] on span "Submit" at bounding box center [823, 370] width 29 height 14
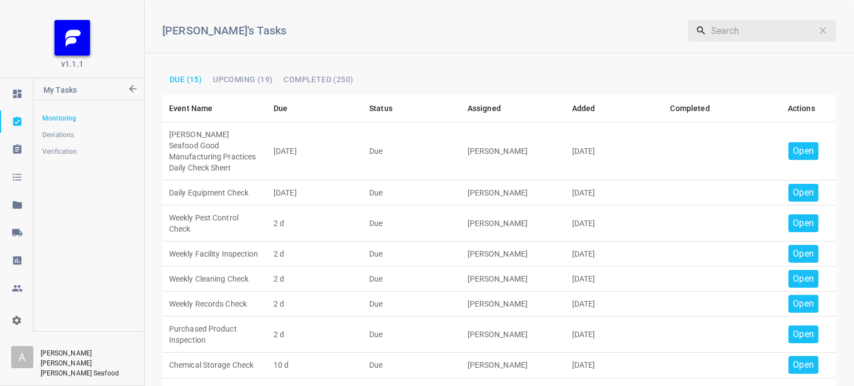
click at [793, 149] on p "Open" at bounding box center [803, 151] width 21 height 13
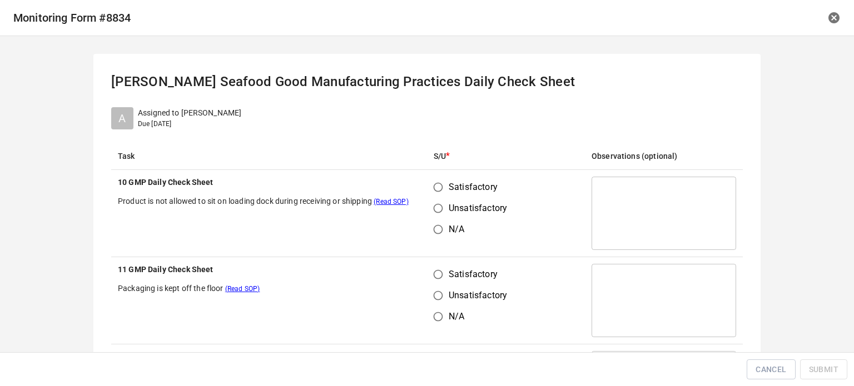
click at [438, 186] on input "Satisfactory" at bounding box center [438, 187] width 21 height 21
radio input "true"
drag, startPoint x: 440, startPoint y: 278, endPoint x: 448, endPoint y: 280, distance: 8.1
click at [440, 279] on input "Satisfactory" at bounding box center [438, 274] width 21 height 21
radio input "true"
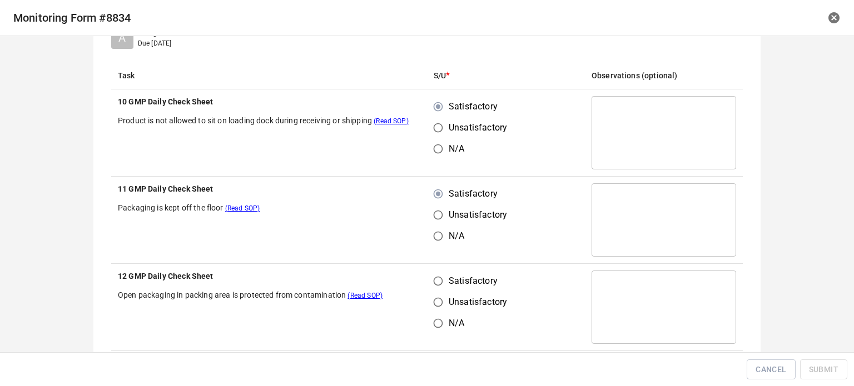
scroll to position [222, 0]
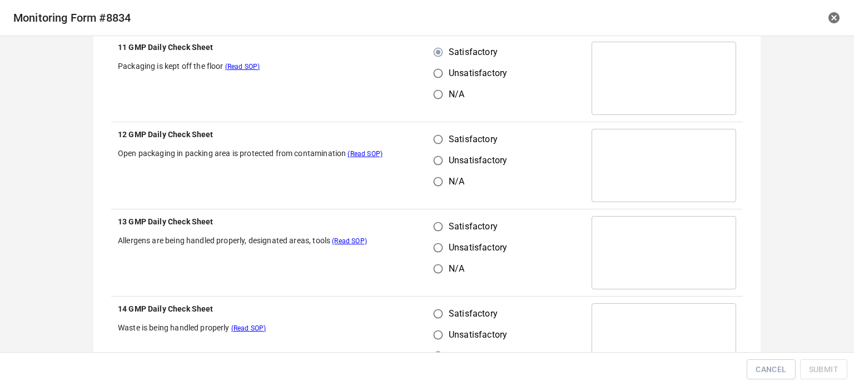
click at [439, 141] on input "Satisfactory" at bounding box center [438, 139] width 21 height 21
radio input "true"
click at [428, 241] on input "Unsatisfactory" at bounding box center [438, 247] width 21 height 21
radio input "true"
click at [433, 225] on input "Satisfactory" at bounding box center [438, 226] width 21 height 21
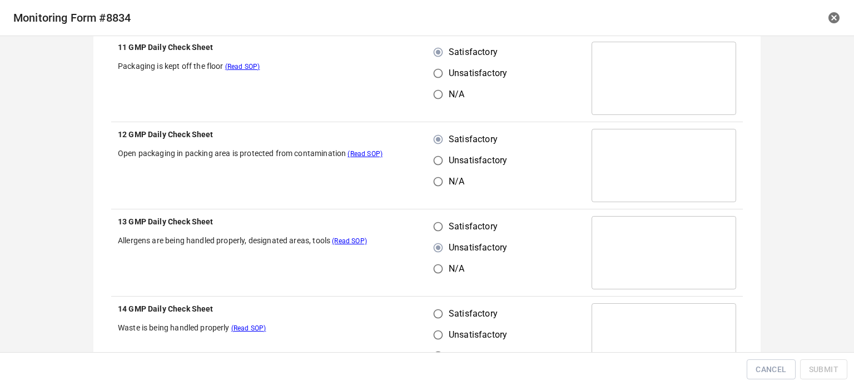
radio input "true"
drag, startPoint x: 432, startPoint y: 314, endPoint x: 455, endPoint y: 310, distance: 24.3
click at [433, 315] on input "Satisfactory" at bounding box center [438, 314] width 21 height 21
radio input "true"
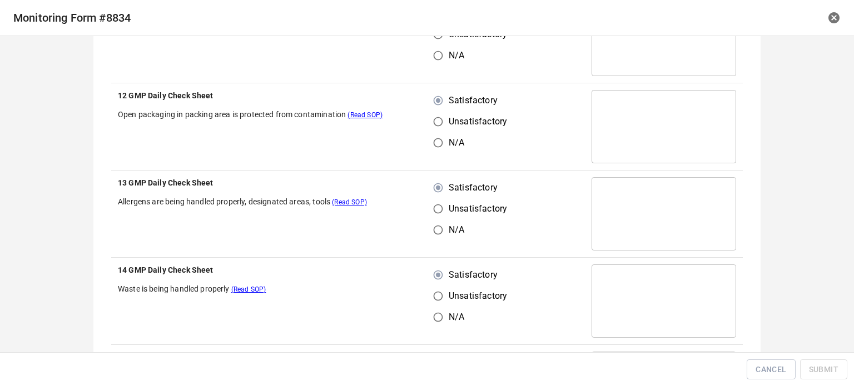
scroll to position [445, 0]
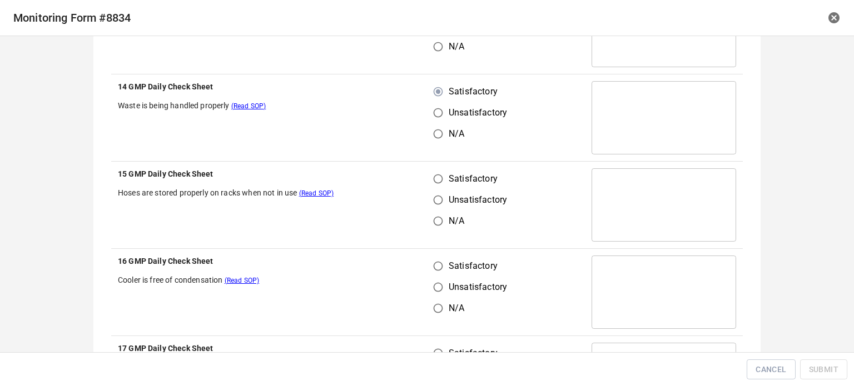
click at [432, 176] on input "Satisfactory" at bounding box center [438, 178] width 21 height 21
radio input "true"
drag, startPoint x: 433, startPoint y: 258, endPoint x: 438, endPoint y: 293, distance: 35.4
click at [433, 259] on input "Satisfactory" at bounding box center [438, 266] width 21 height 21
radio input "true"
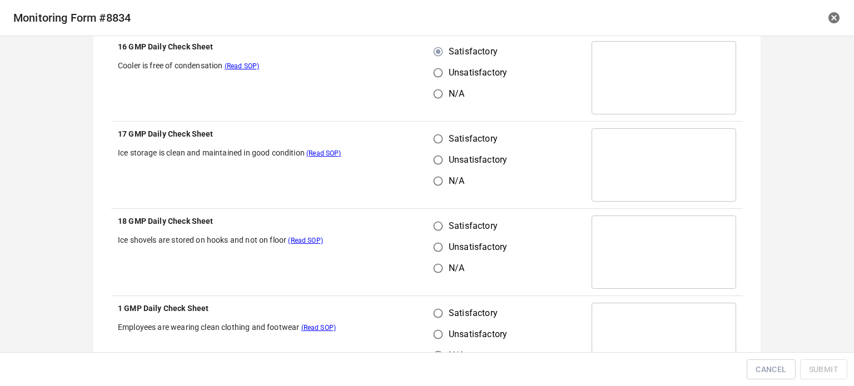
scroll to position [667, 0]
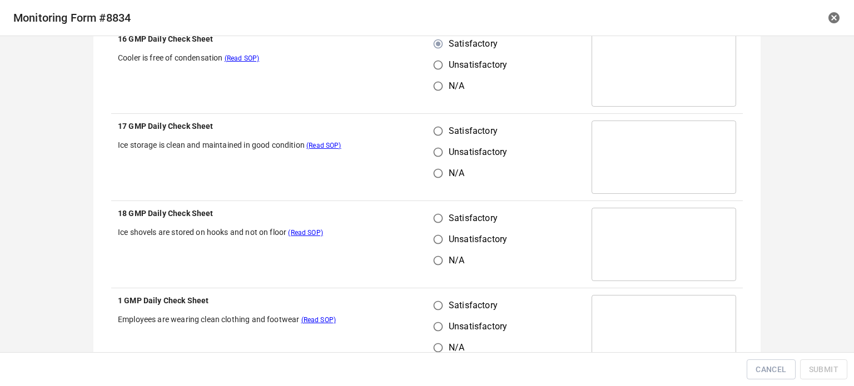
click at [434, 129] on input "Satisfactory" at bounding box center [438, 131] width 21 height 21
radio input "true"
click at [437, 217] on input "Satisfactory" at bounding box center [438, 218] width 21 height 21
radio input "true"
click at [442, 309] on input "Satisfactory" at bounding box center [438, 305] width 21 height 21
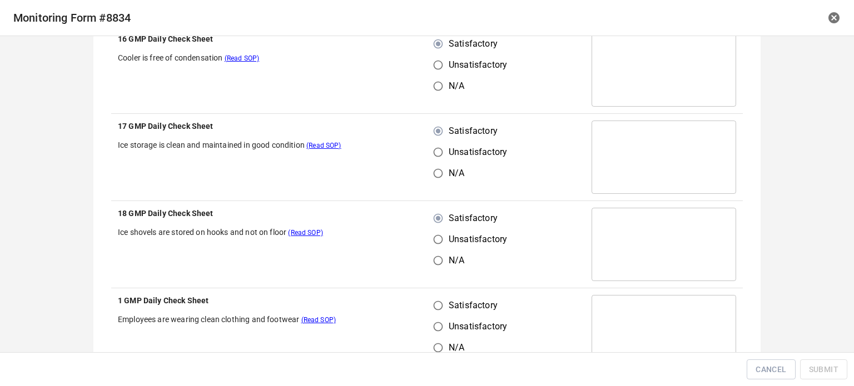
radio input "true"
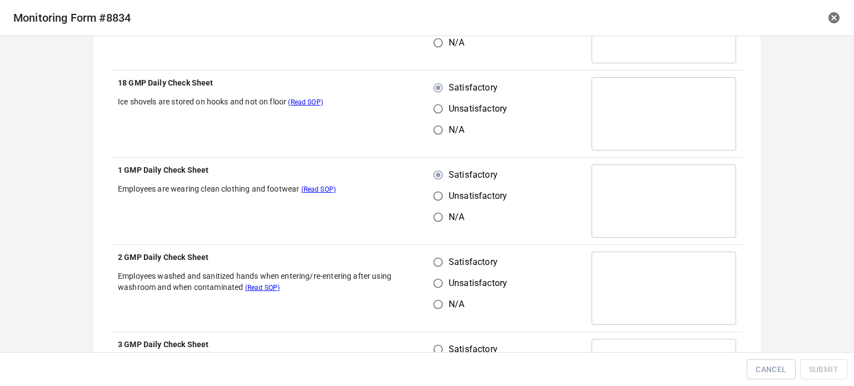
scroll to position [890, 0]
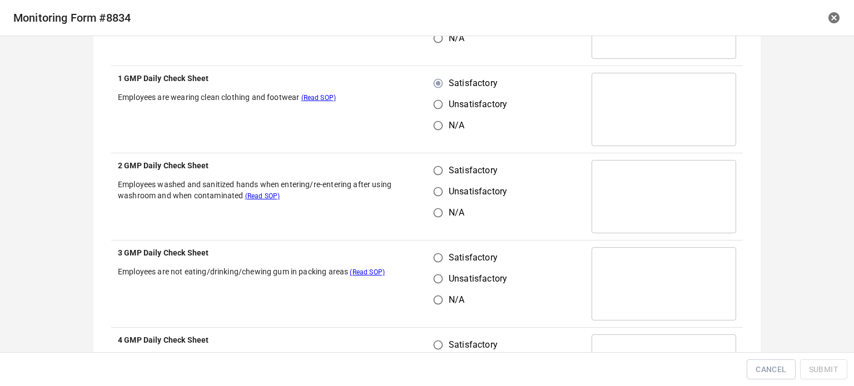
click at [428, 167] on input "Satisfactory" at bounding box center [438, 170] width 21 height 21
radio input "true"
drag, startPoint x: 435, startPoint y: 251, endPoint x: 487, endPoint y: 270, distance: 54.7
click at [436, 253] on input "Satisfactory" at bounding box center [438, 257] width 21 height 21
radio input "true"
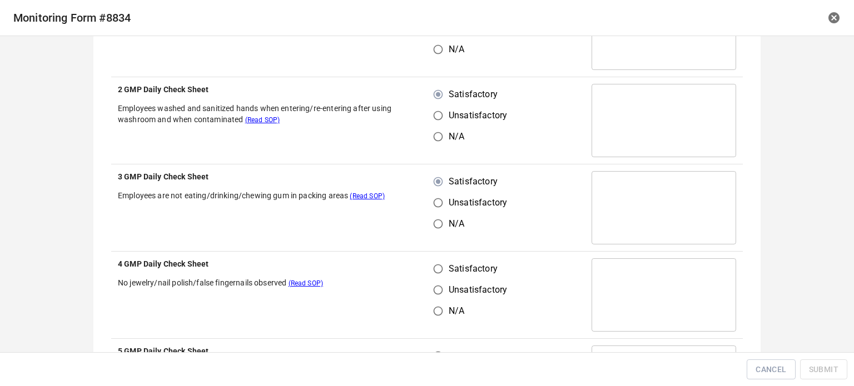
scroll to position [1112, 0]
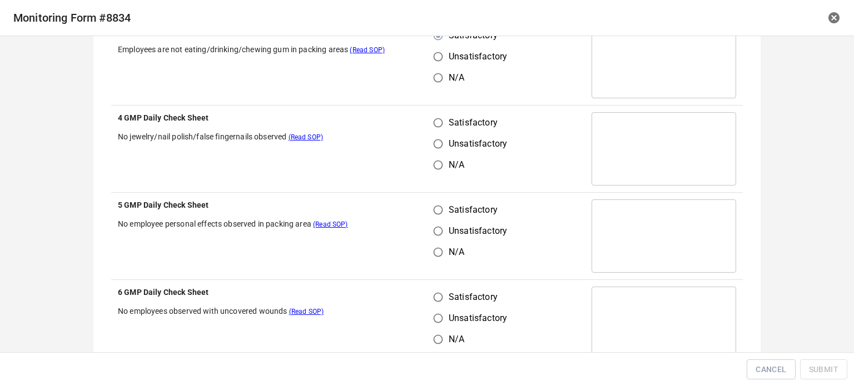
click at [430, 108] on td "Satisfactory Unsatisfactory N/A" at bounding box center [506, 149] width 158 height 87
click at [436, 124] on input "Satisfactory" at bounding box center [438, 122] width 21 height 21
radio input "true"
click at [436, 209] on input "Satisfactory" at bounding box center [438, 210] width 21 height 21
radio input "true"
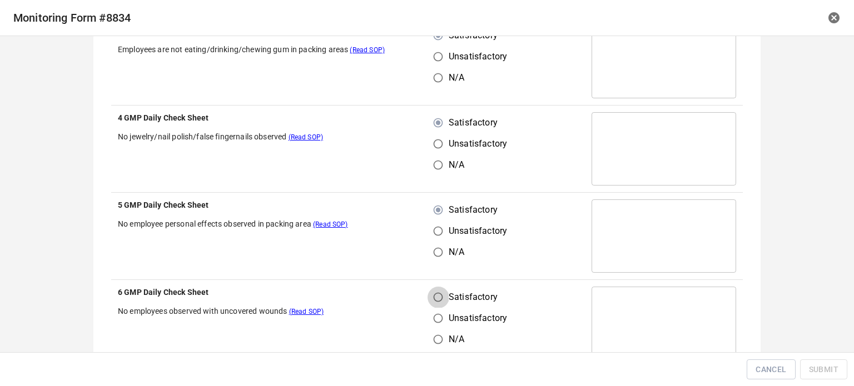
drag, startPoint x: 432, startPoint y: 295, endPoint x: 482, endPoint y: 274, distance: 55.1
click at [432, 296] on input "Satisfactory" at bounding box center [438, 297] width 21 height 21
radio input "true"
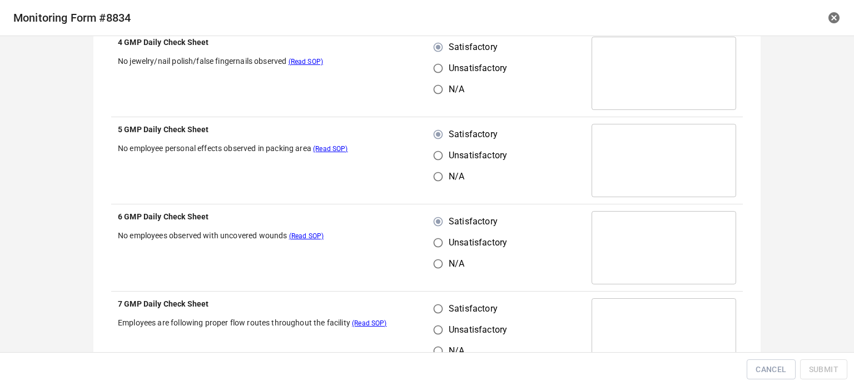
scroll to position [1335, 0]
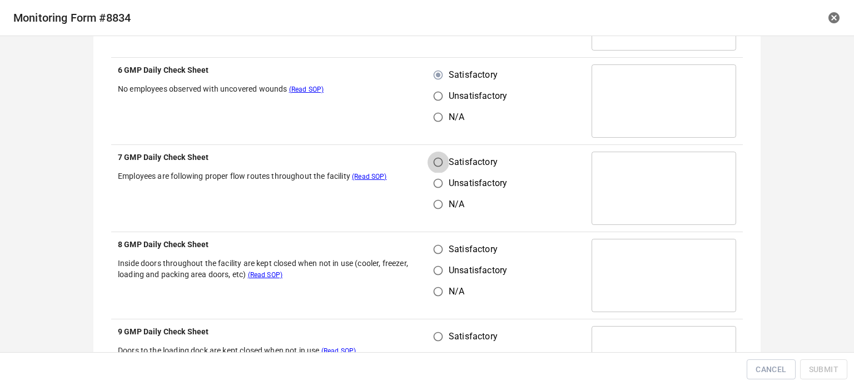
click at [439, 166] on input "Satisfactory" at bounding box center [438, 162] width 21 height 21
radio input "true"
drag, startPoint x: 434, startPoint y: 251, endPoint x: 445, endPoint y: 256, distance: 12.0
click at [436, 253] on input "Satisfactory" at bounding box center [438, 249] width 21 height 21
radio input "true"
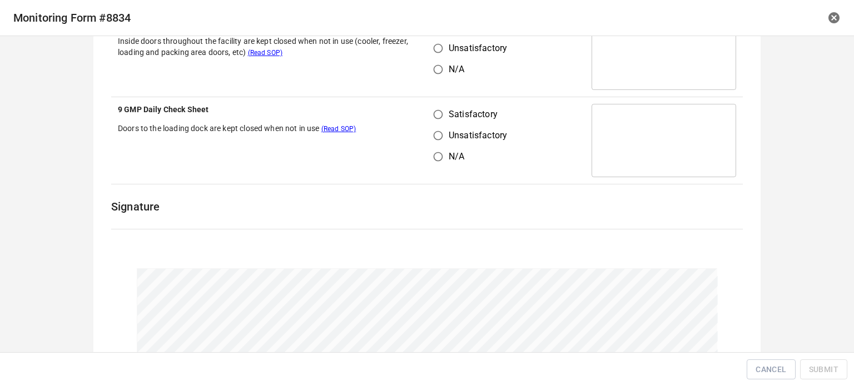
click at [440, 115] on input "Satisfactory" at bounding box center [438, 114] width 21 height 21
radio input "true"
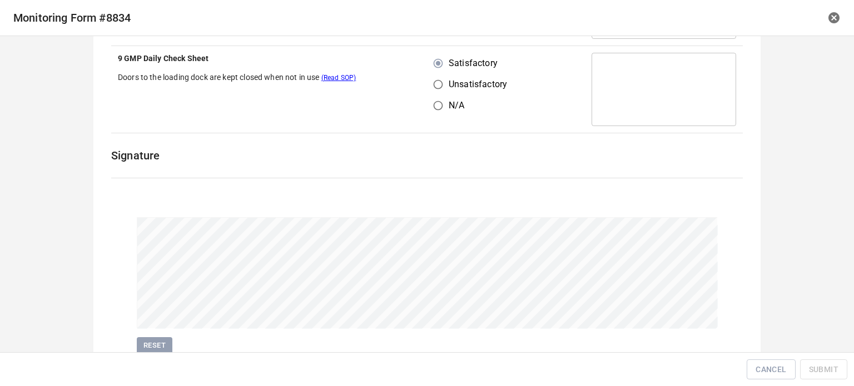
scroll to position [1652, 0]
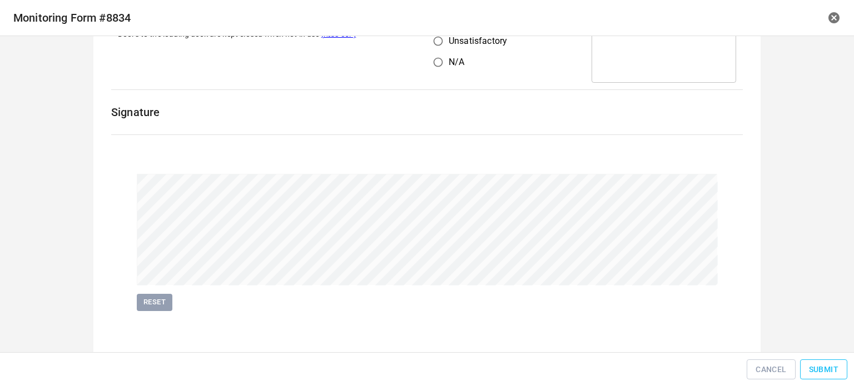
click at [806, 380] on button "Submit" at bounding box center [823, 370] width 47 height 21
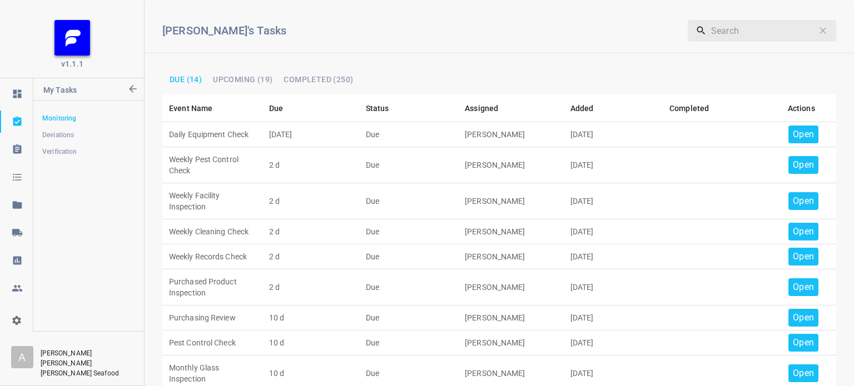
click at [789, 142] on div "Open" at bounding box center [804, 135] width 30 height 18
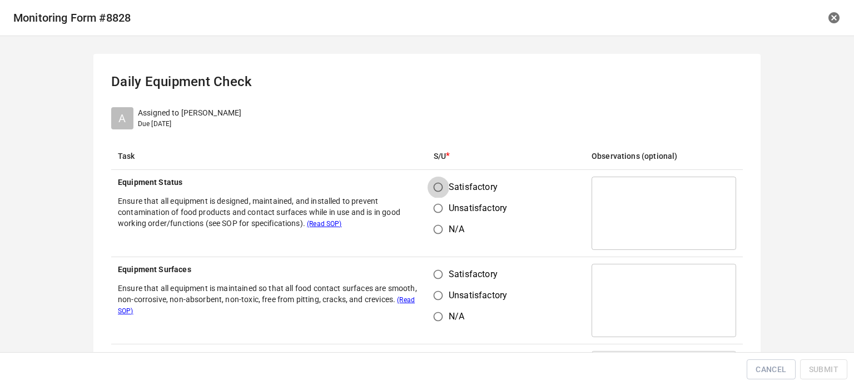
click at [440, 186] on input "Satisfactory" at bounding box center [438, 187] width 21 height 21
radio input "true"
drag, startPoint x: 429, startPoint y: 265, endPoint x: 442, endPoint y: 280, distance: 20.1
click at [431, 269] on input "Satisfactory" at bounding box center [438, 274] width 21 height 21
radio input "true"
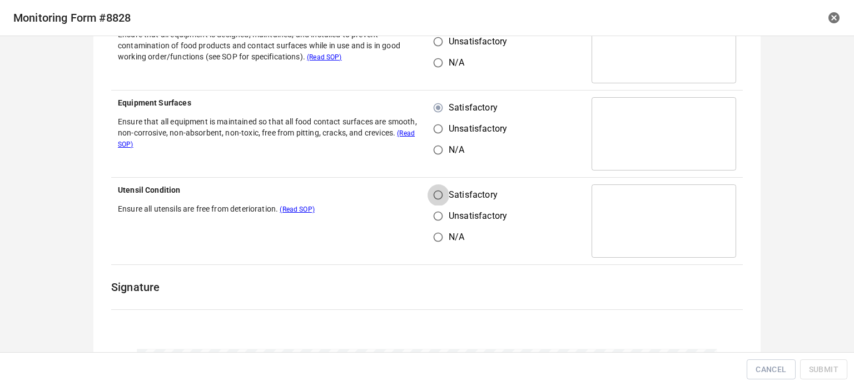
drag, startPoint x: 435, startPoint y: 187, endPoint x: 454, endPoint y: 232, distance: 49.6
click at [436, 191] on input "Satisfactory" at bounding box center [438, 195] width 21 height 21
radio input "true"
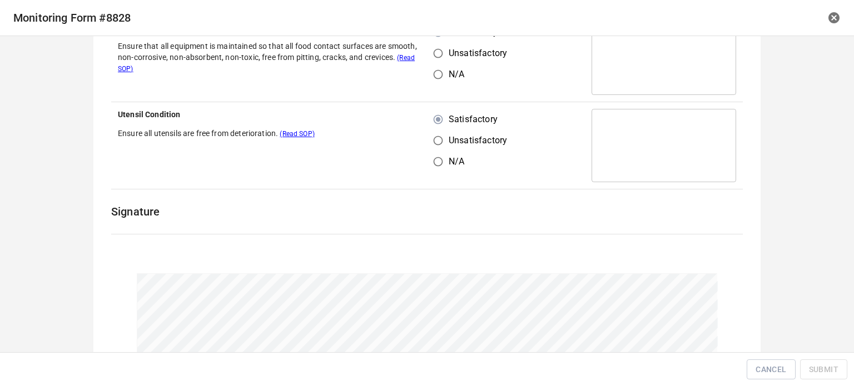
scroll to position [344, 0]
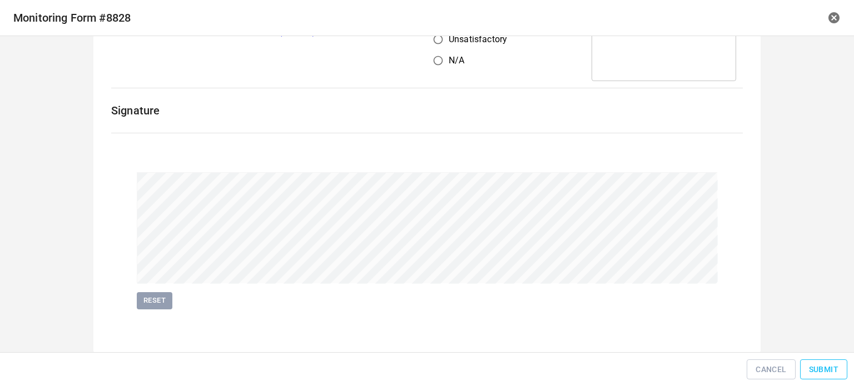
click at [845, 364] on button "Submit" at bounding box center [823, 370] width 47 height 21
